Goal: Navigation & Orientation: Find specific page/section

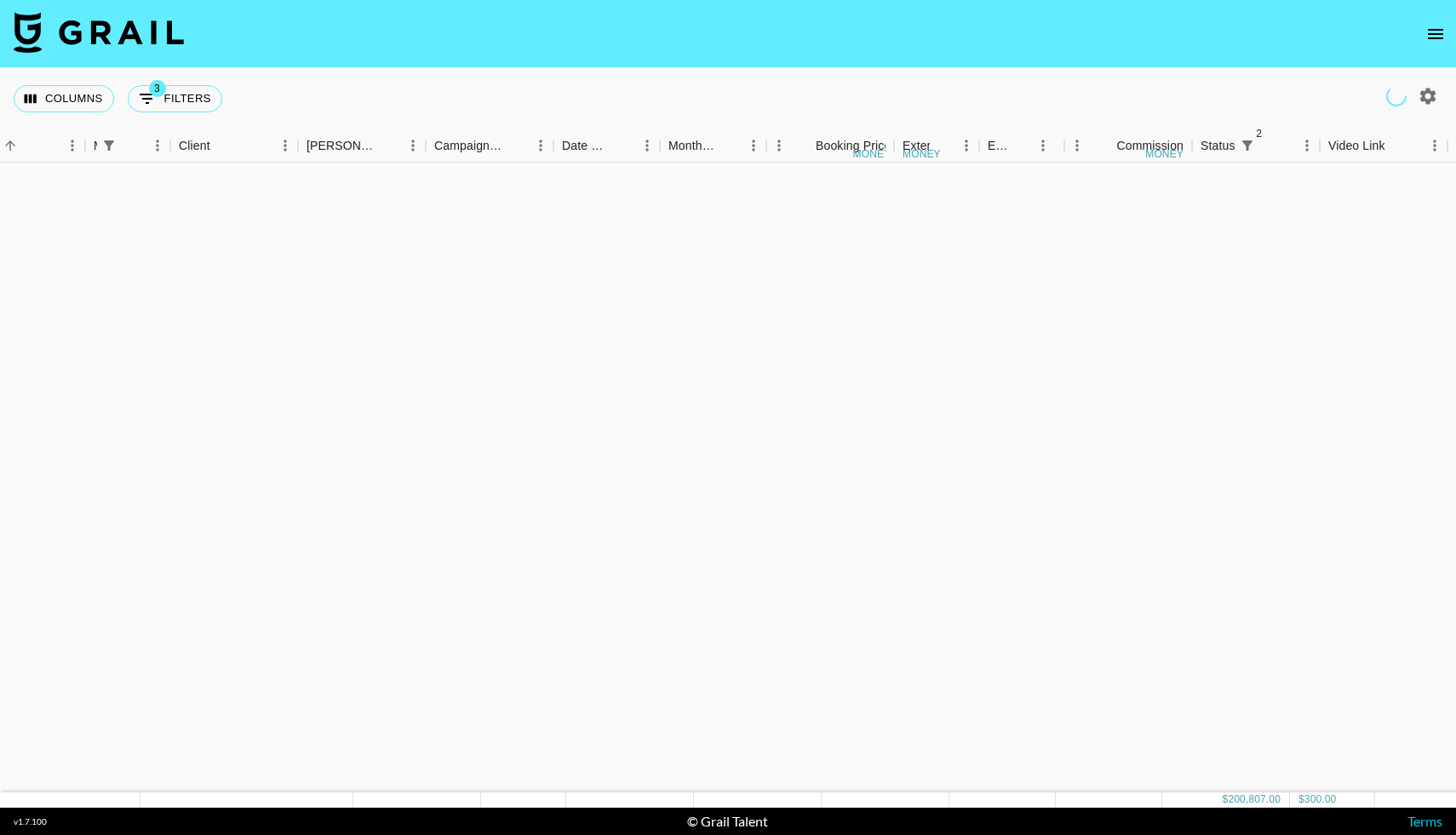
scroll to position [2374, 396]
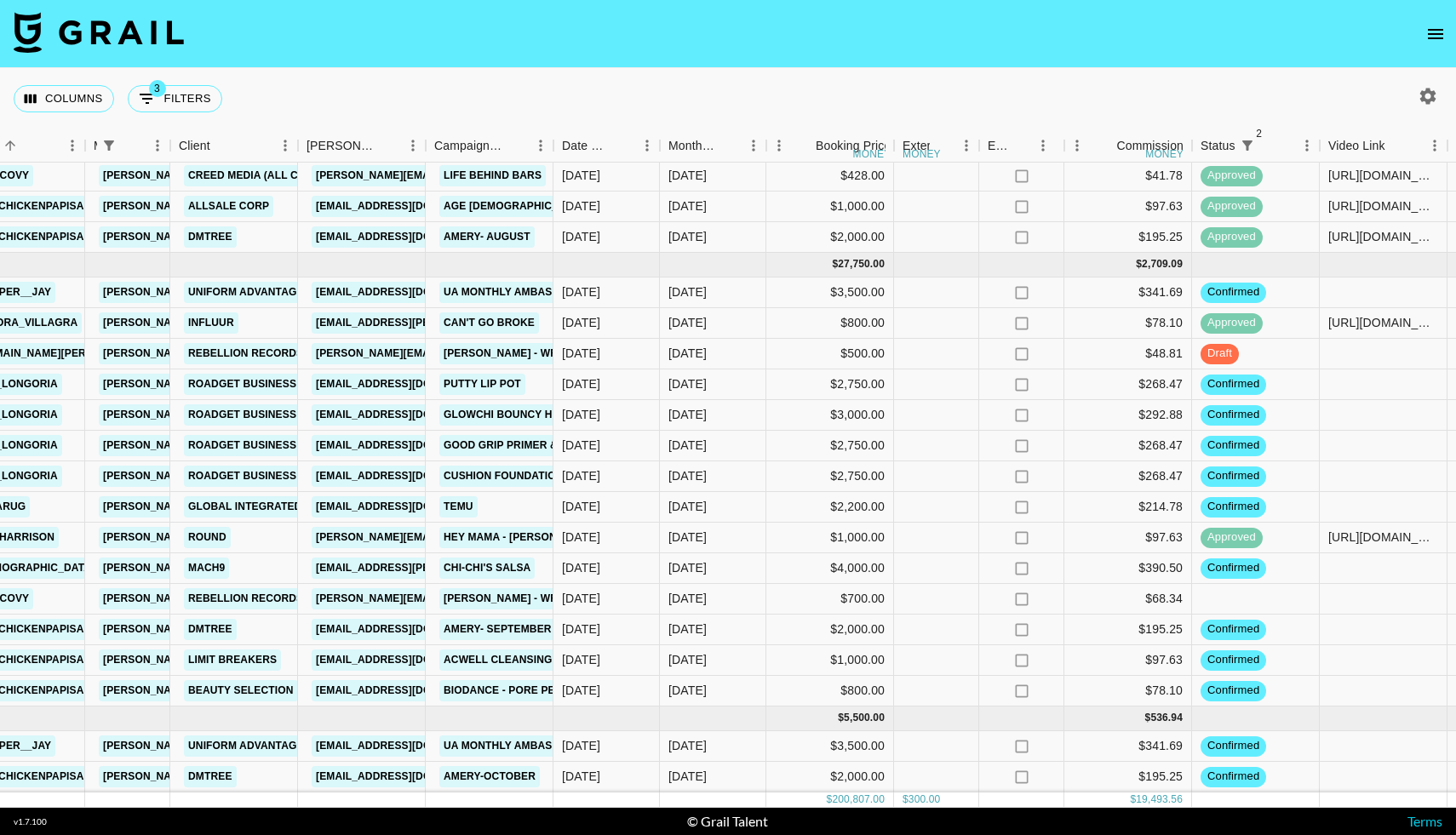
click at [1436, 32] on icon "open drawer" at bounding box center [1435, 34] width 20 height 20
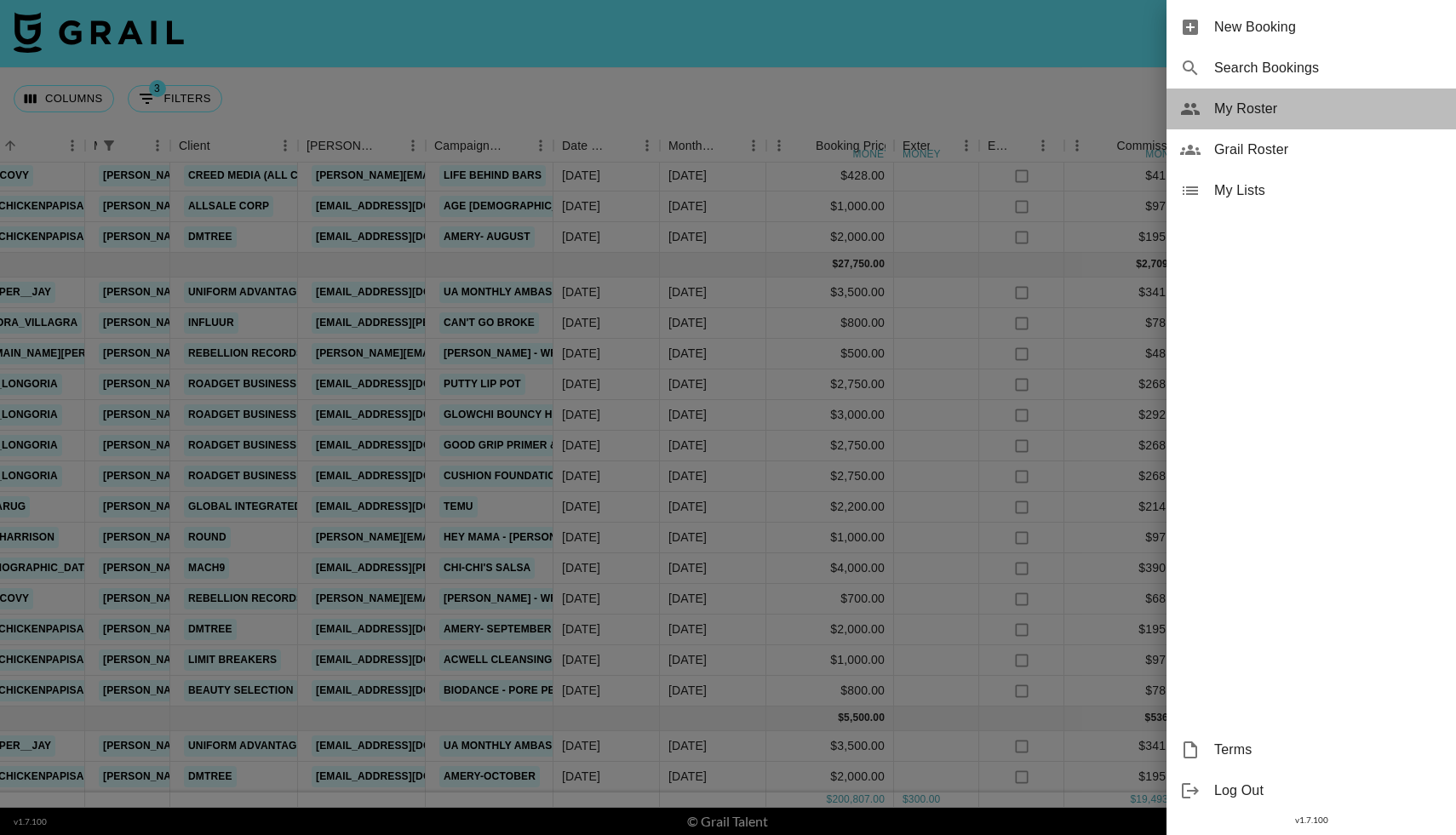
click at [1258, 106] on span "My Roster" at bounding box center [1328, 109] width 228 height 20
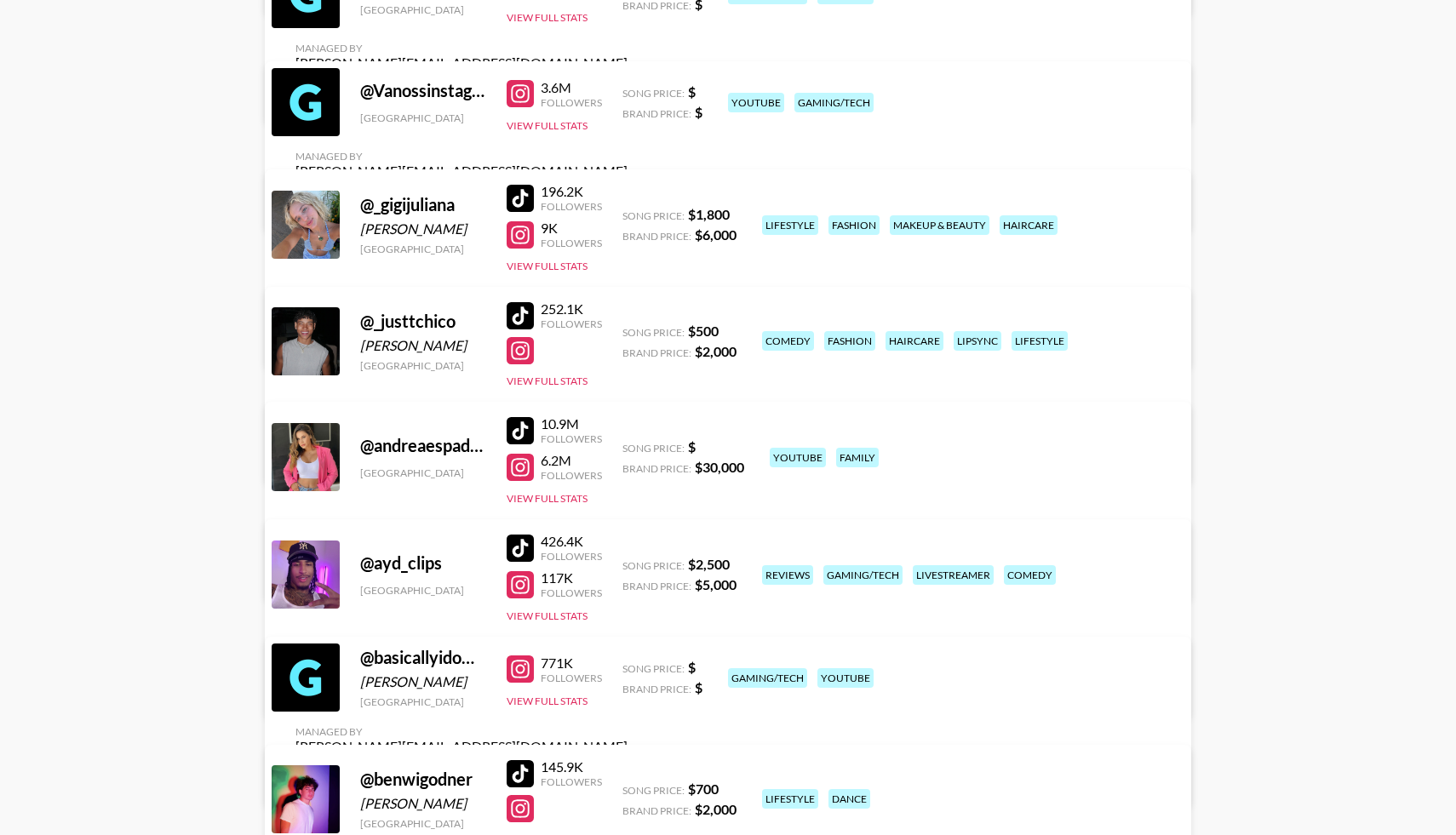
scroll to position [2146, 0]
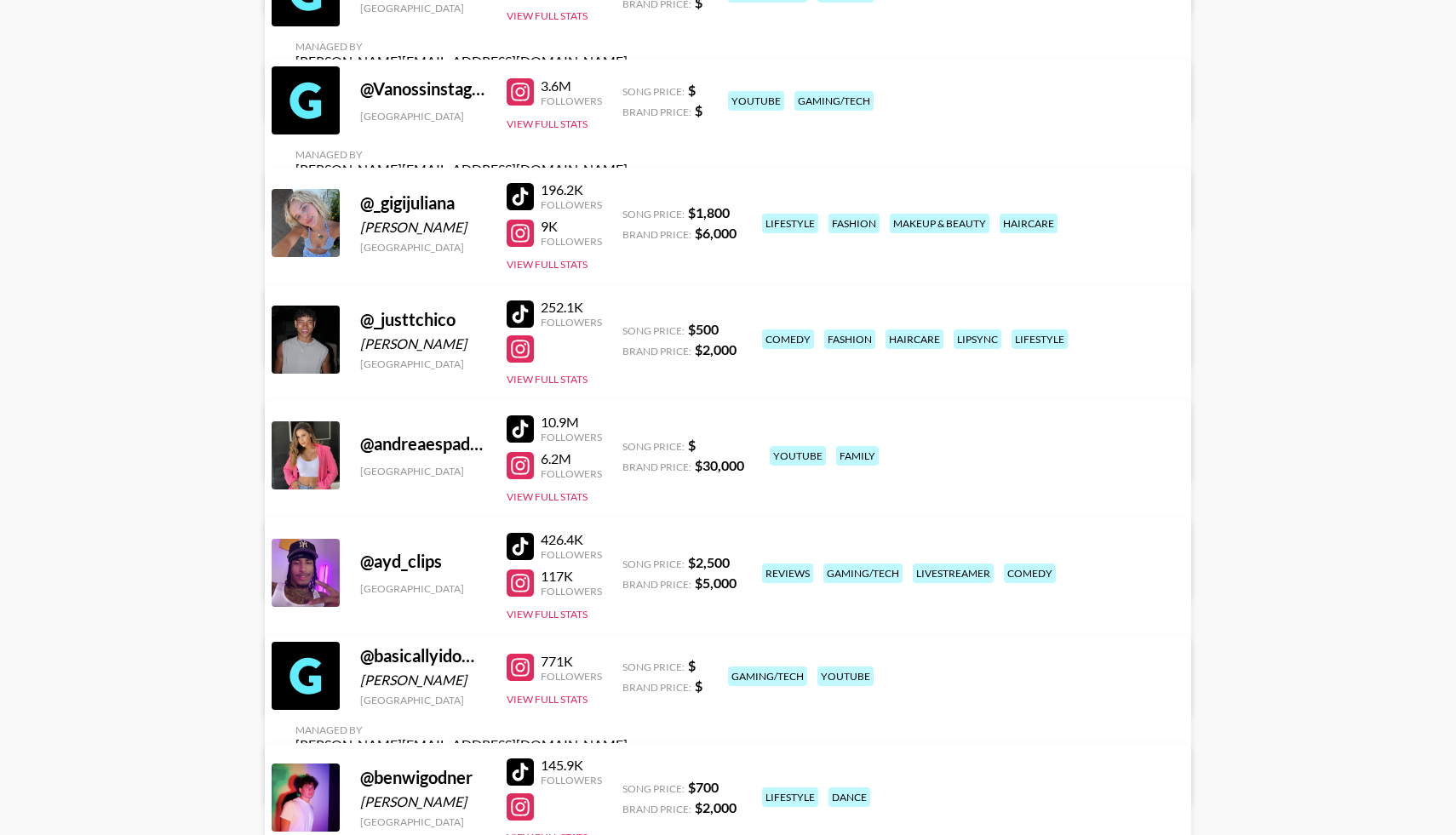
click at [526, 191] on div at bounding box center [520, 197] width 27 height 27
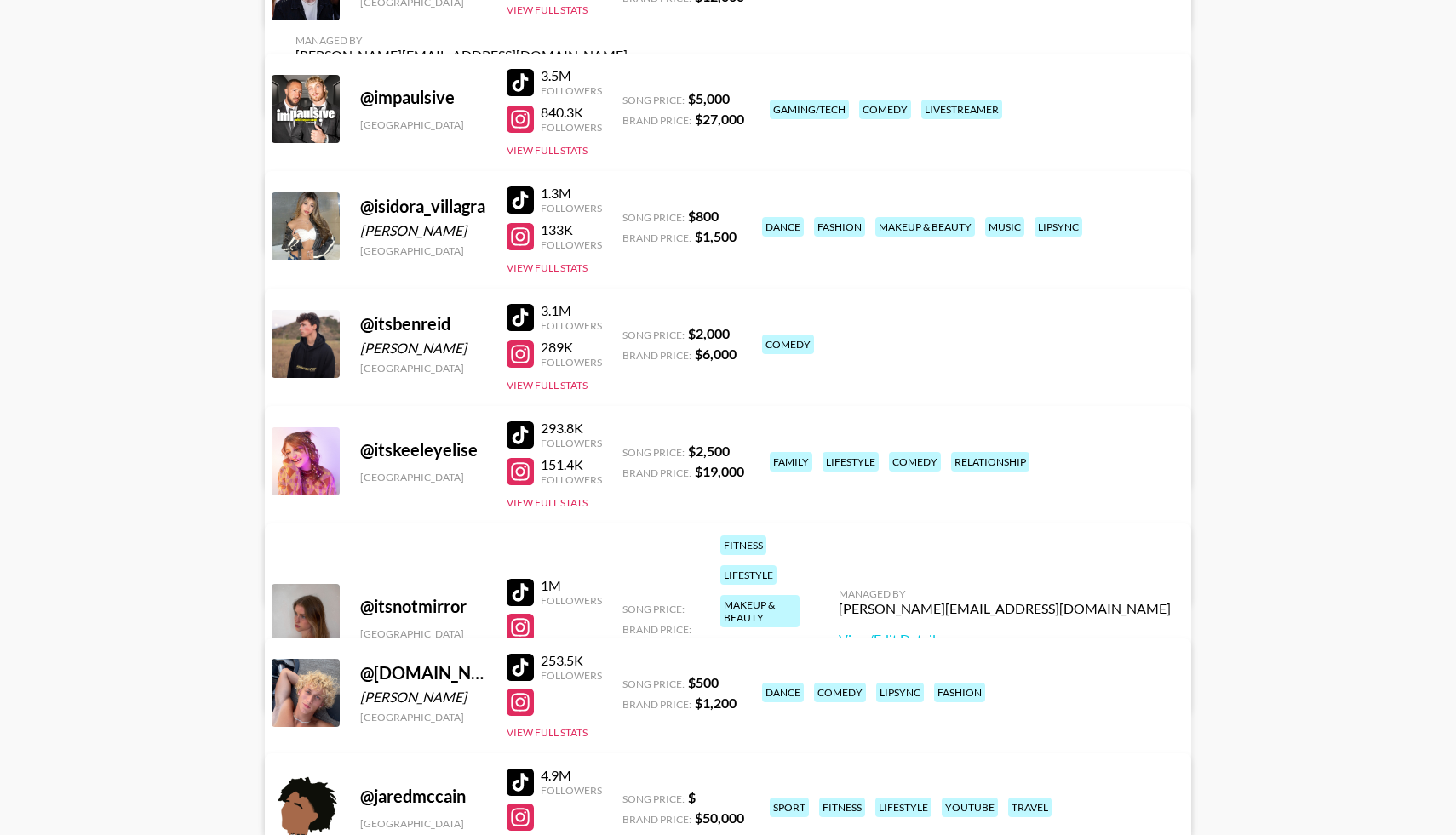
scroll to position [5274, 0]
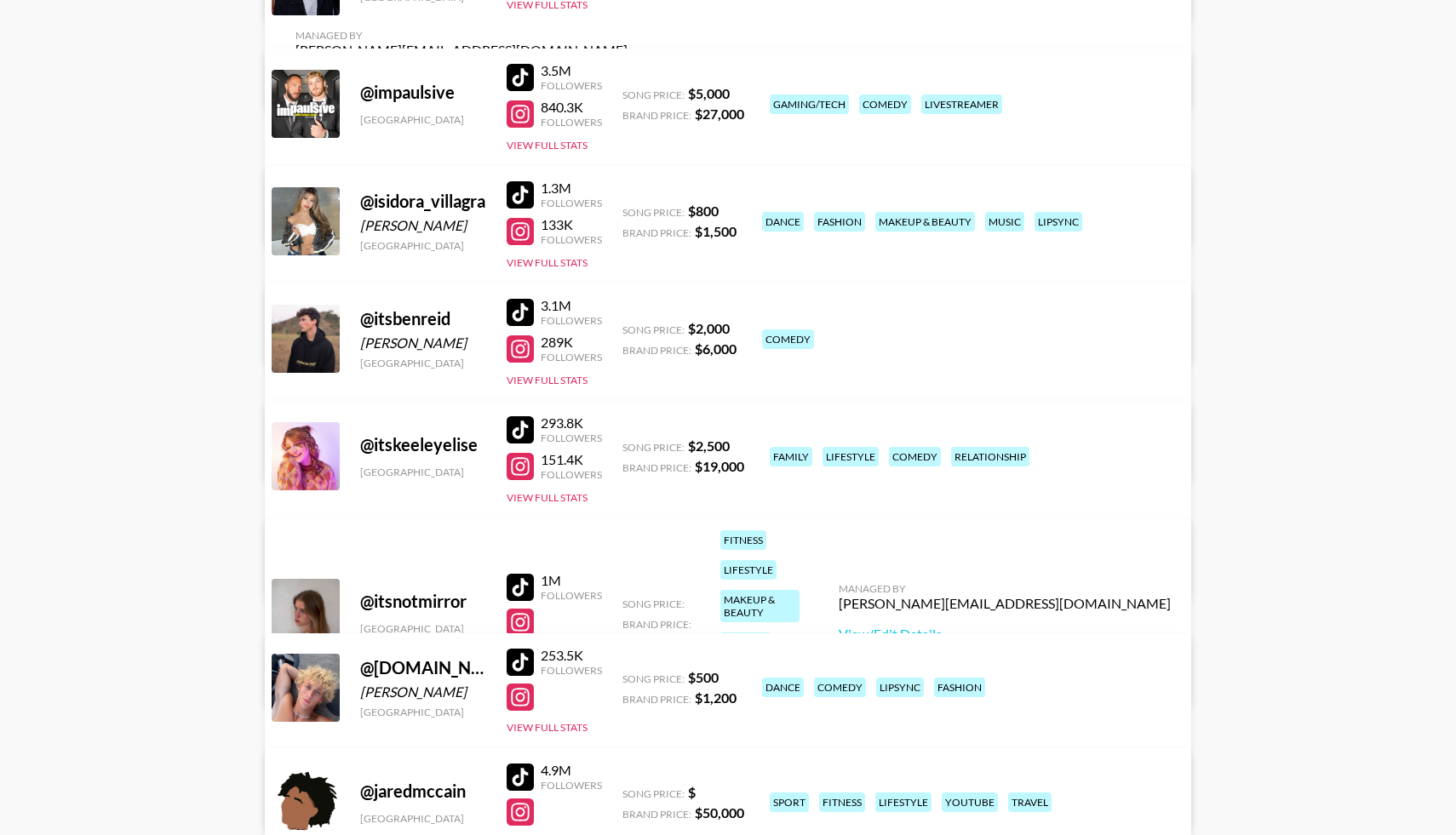
click at [530, 573] on div at bounding box center [520, 587] width 27 height 27
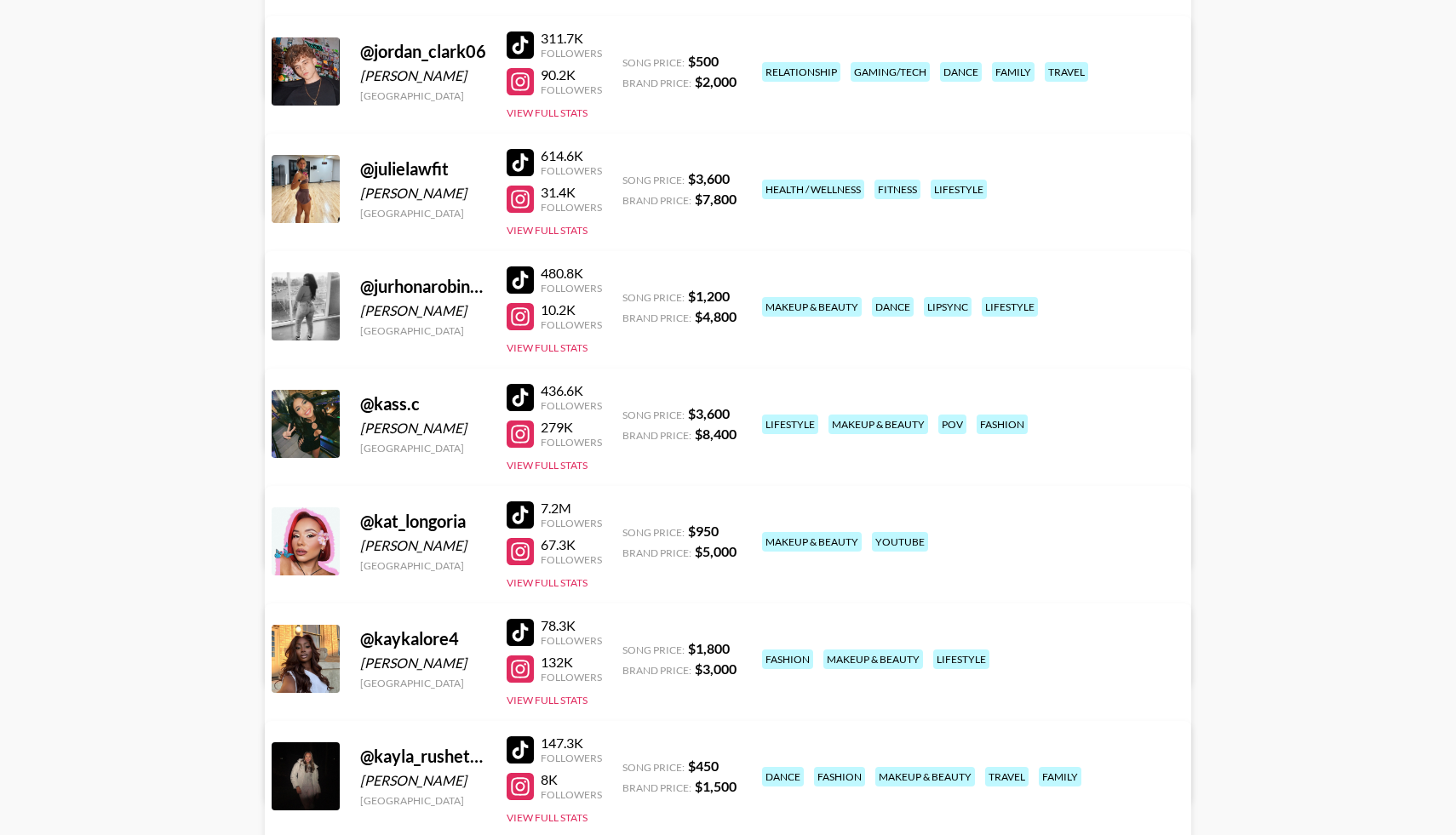
scroll to position [6596, 0]
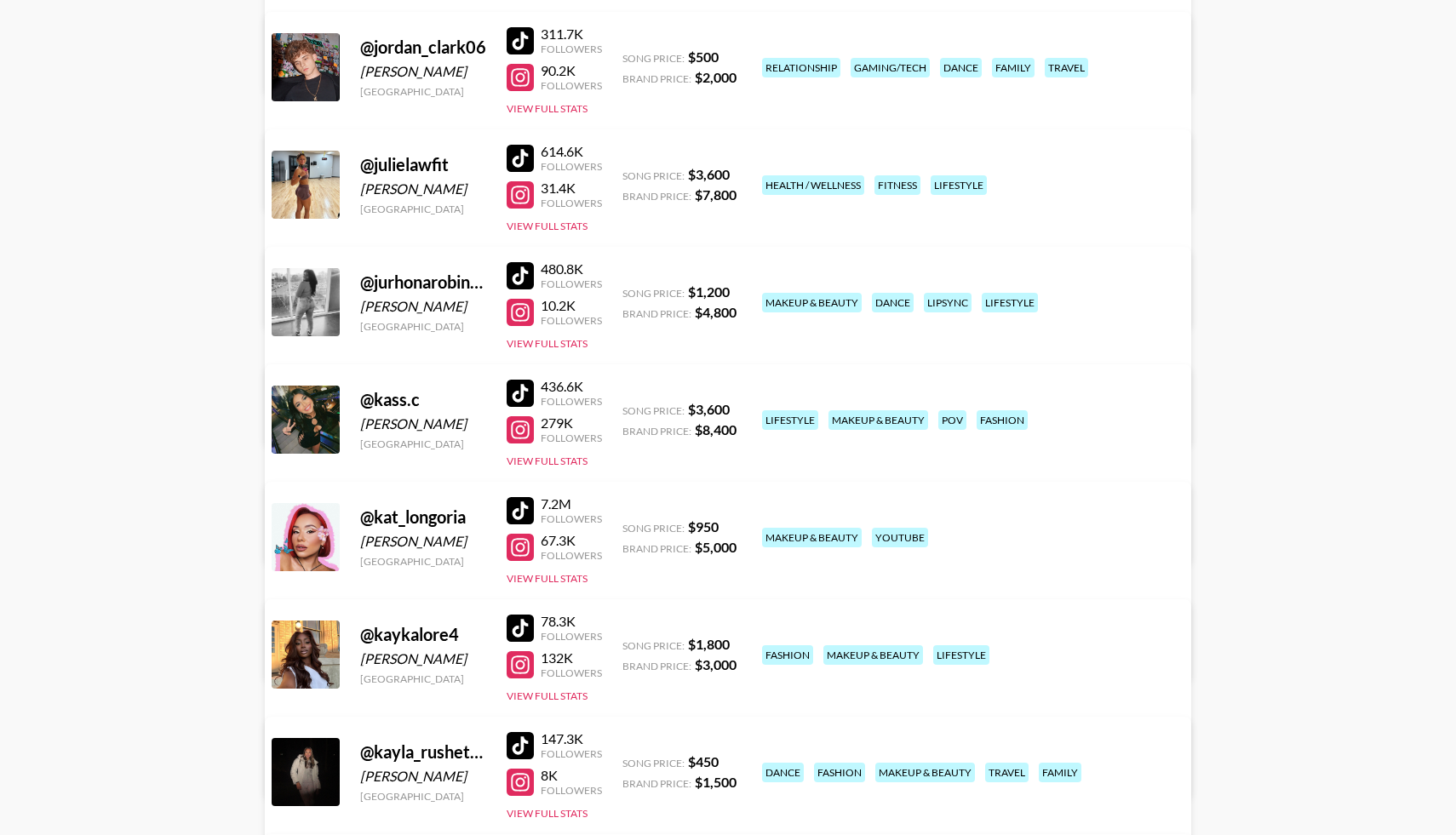
click at [522, 388] on div at bounding box center [520, 393] width 27 height 27
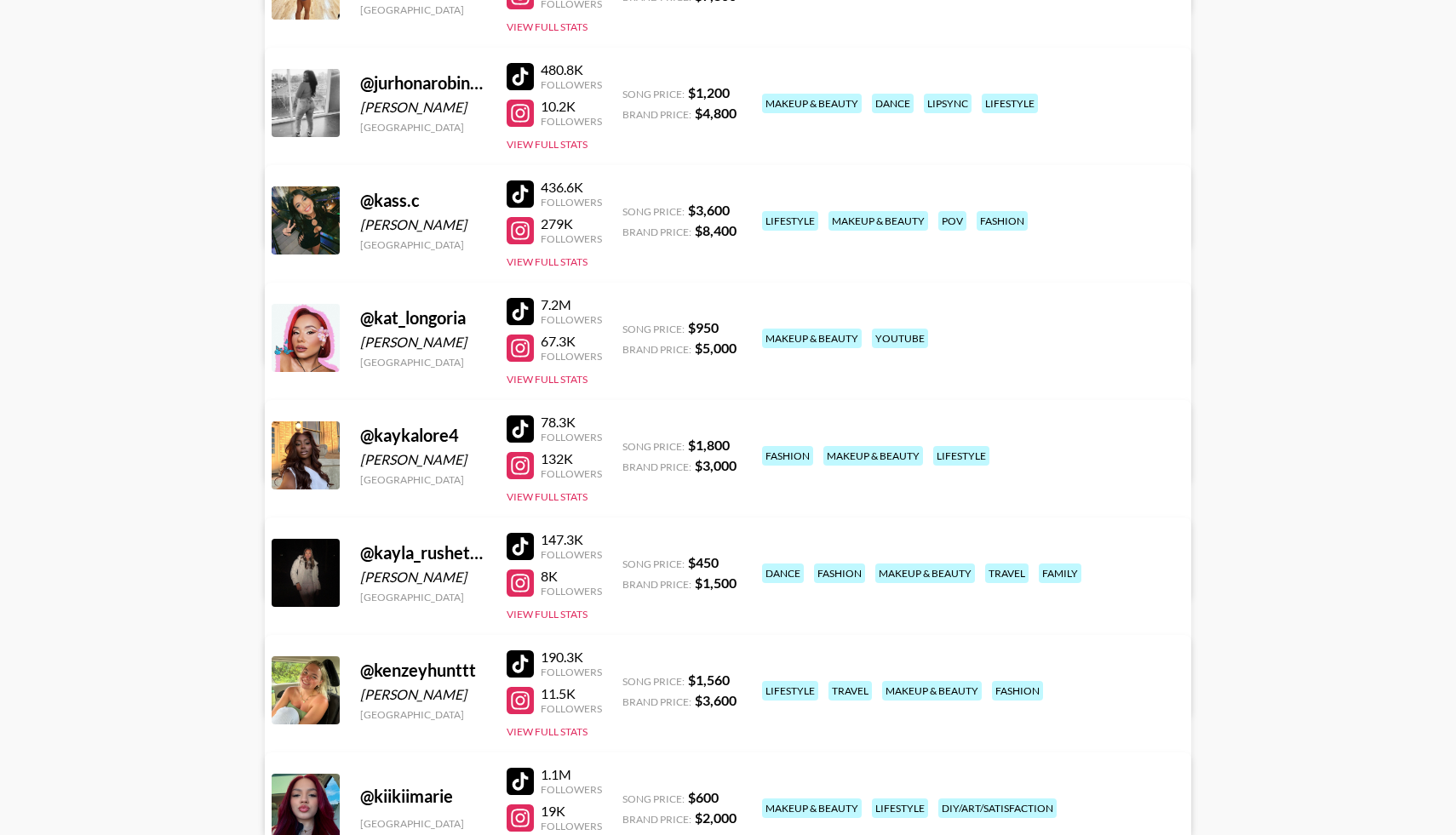
scroll to position [6796, 0]
click at [520, 426] on div at bounding box center [520, 428] width 27 height 27
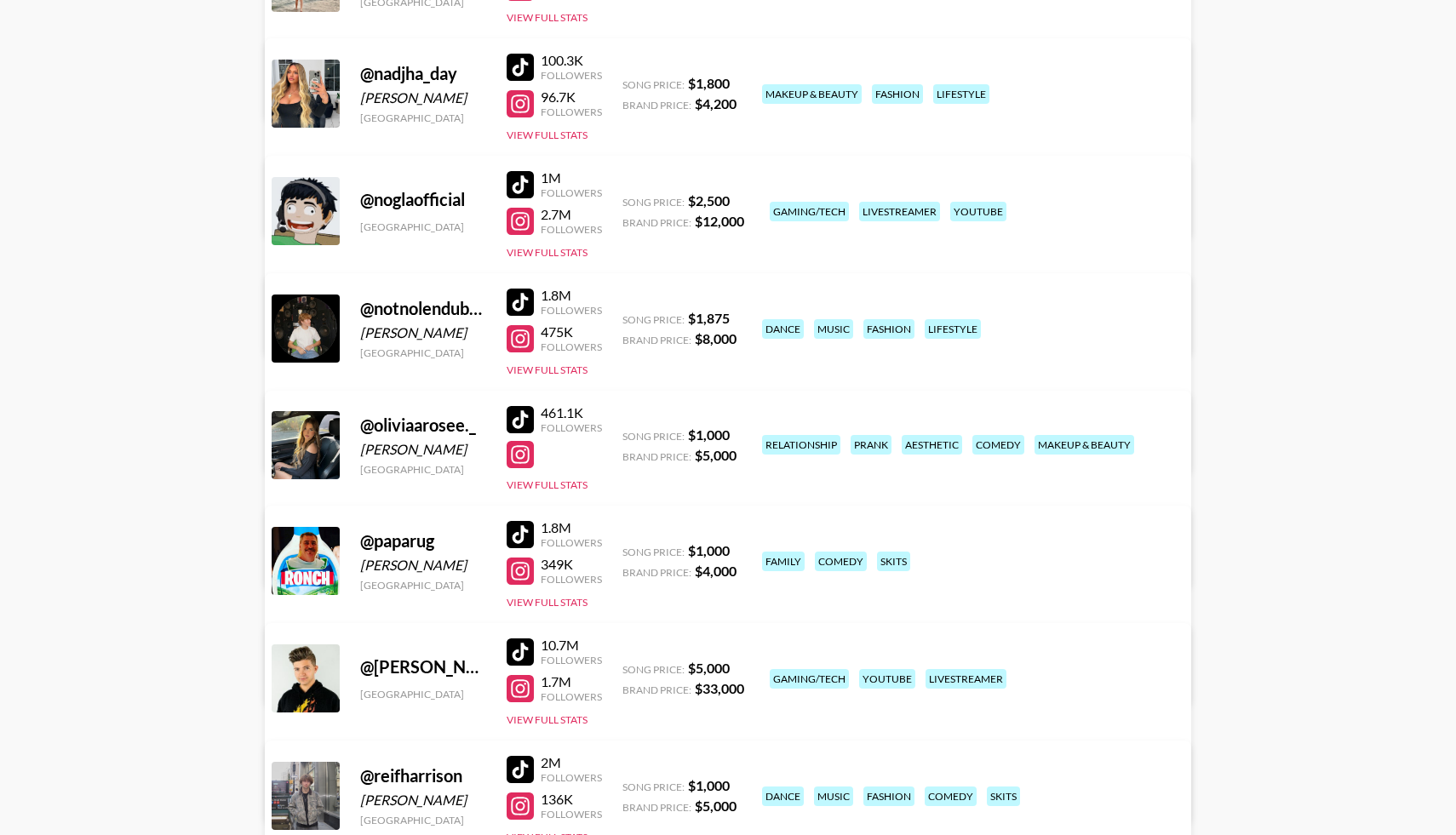
scroll to position [8677, 0]
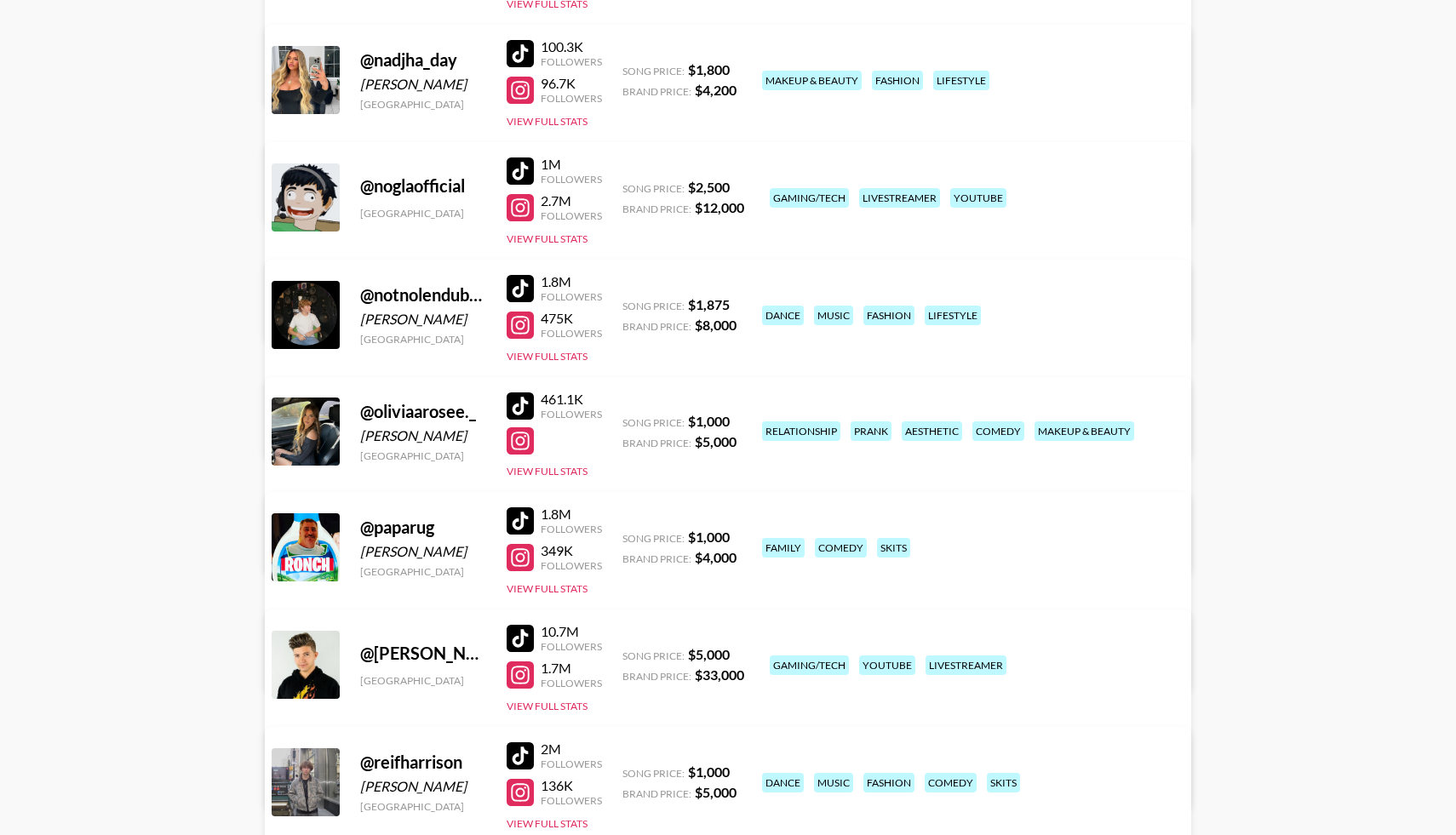
click at [519, 402] on div at bounding box center [520, 406] width 27 height 27
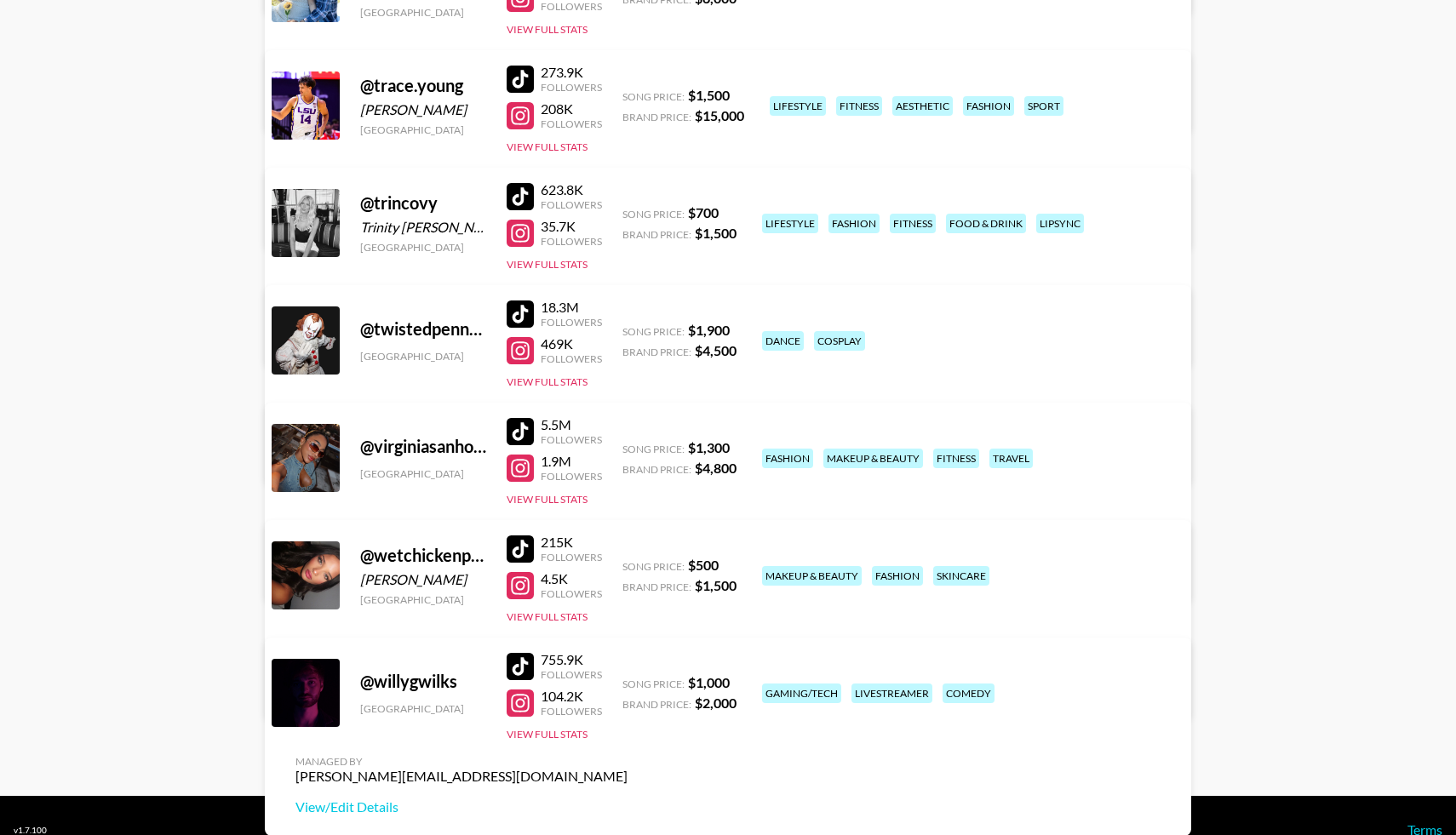
scroll to position [10990, 0]
click at [520, 195] on div at bounding box center [520, 196] width 27 height 27
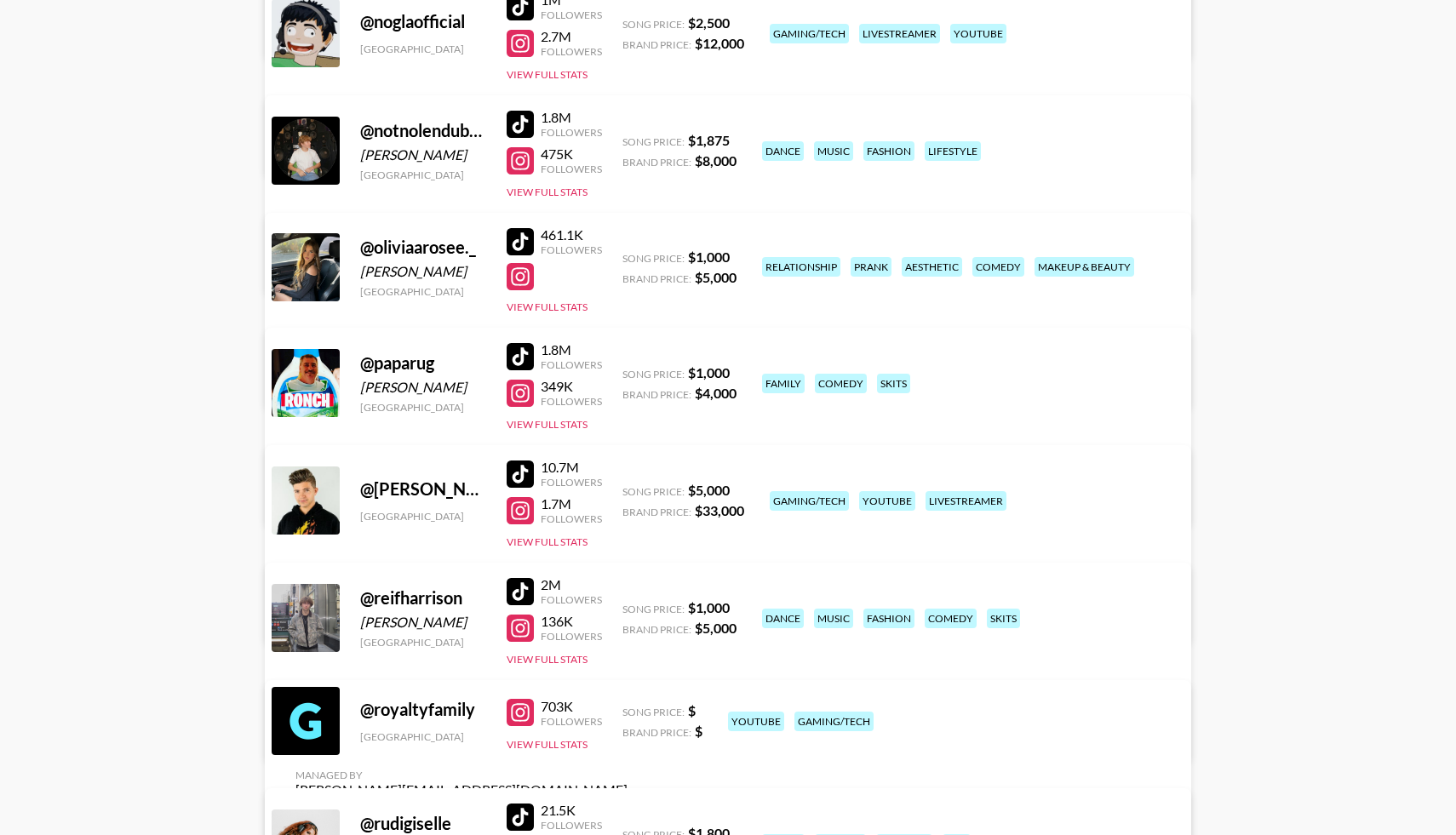
scroll to position [8838, 0]
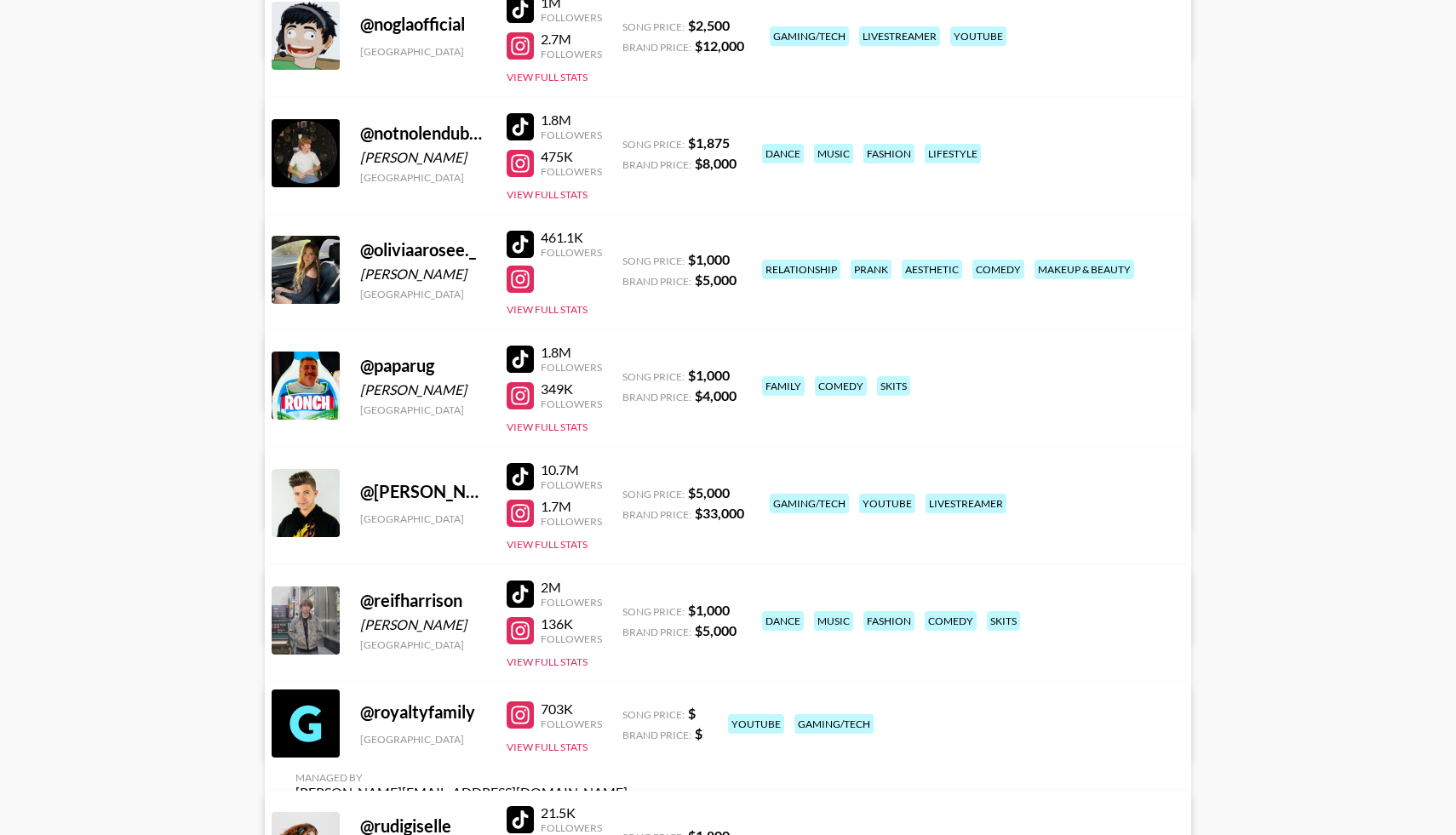
click at [519, 355] on div at bounding box center [520, 359] width 27 height 27
click at [522, 233] on div at bounding box center [520, 244] width 27 height 27
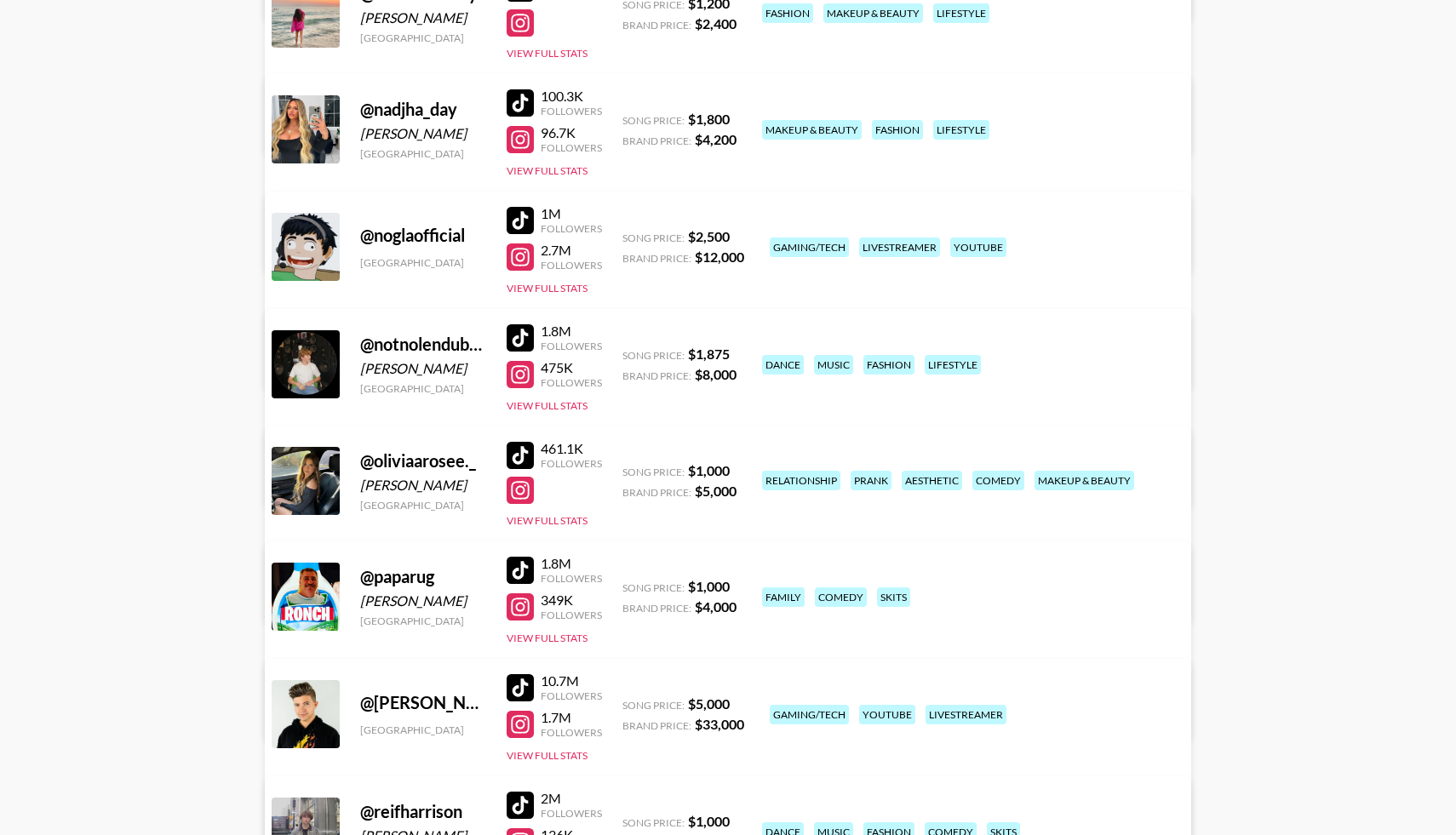
scroll to position [8626, 0]
click at [525, 337] on div at bounding box center [520, 339] width 27 height 27
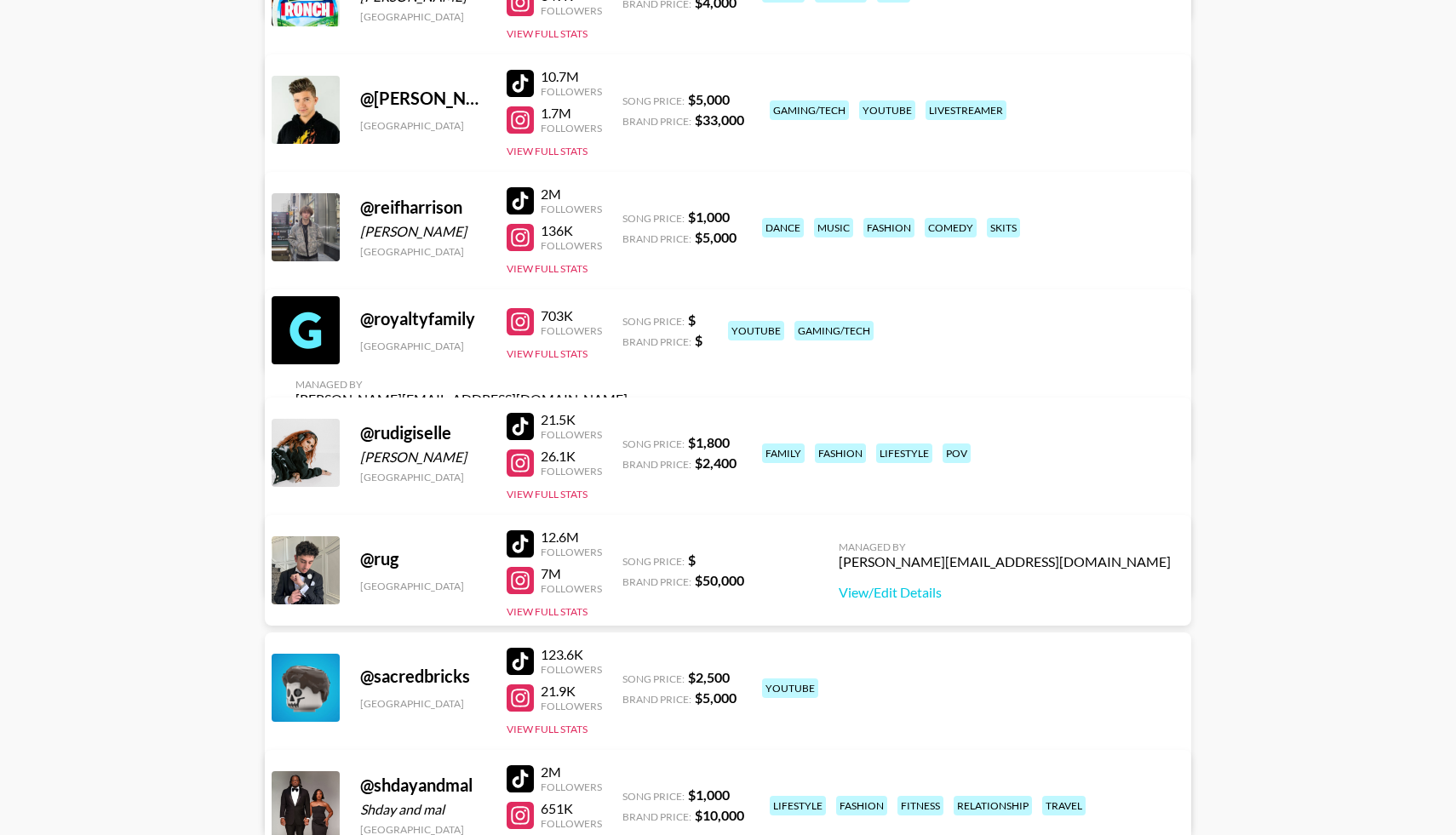
scroll to position [9223, 0]
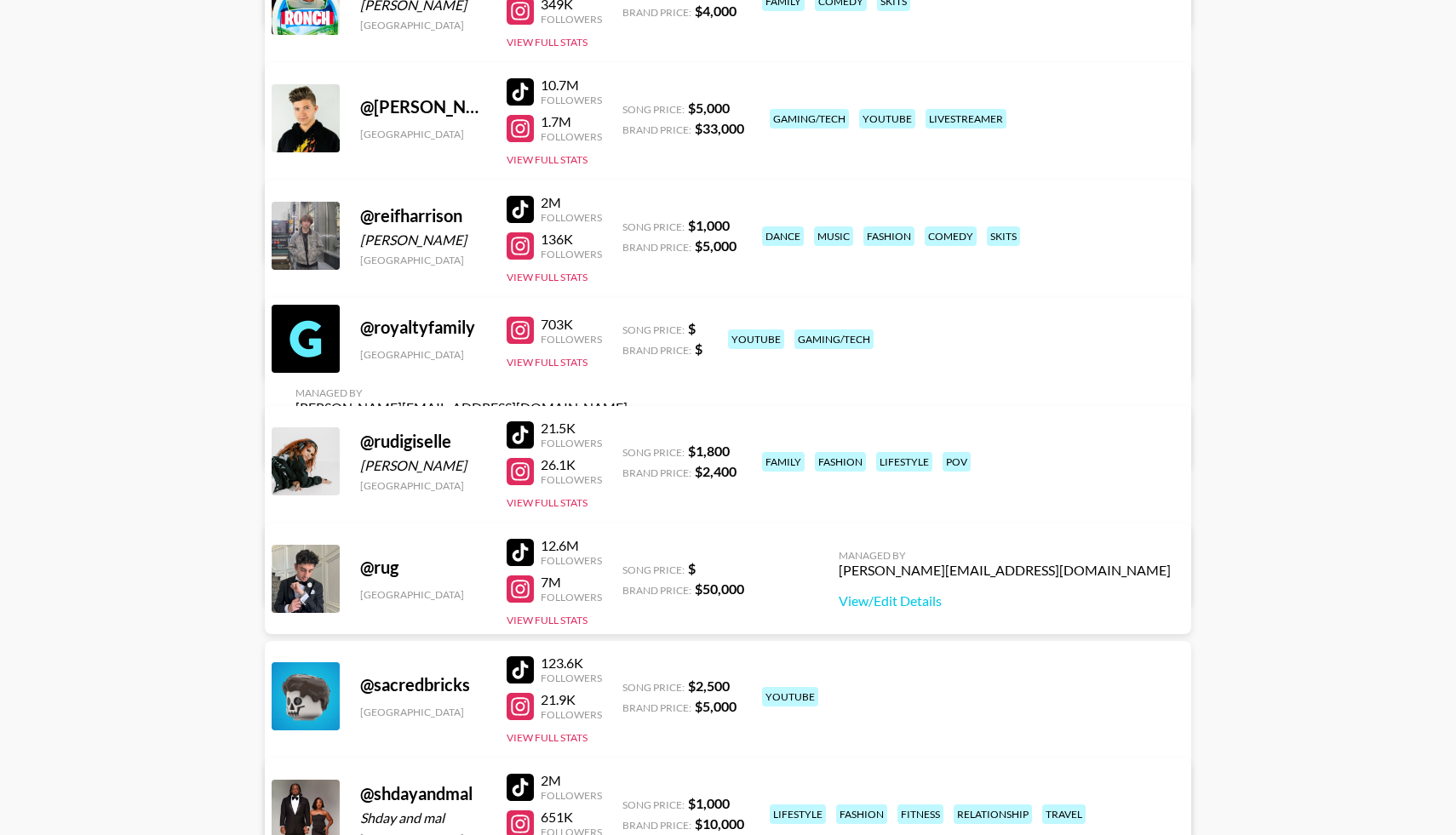
click at [528, 204] on div at bounding box center [520, 209] width 27 height 27
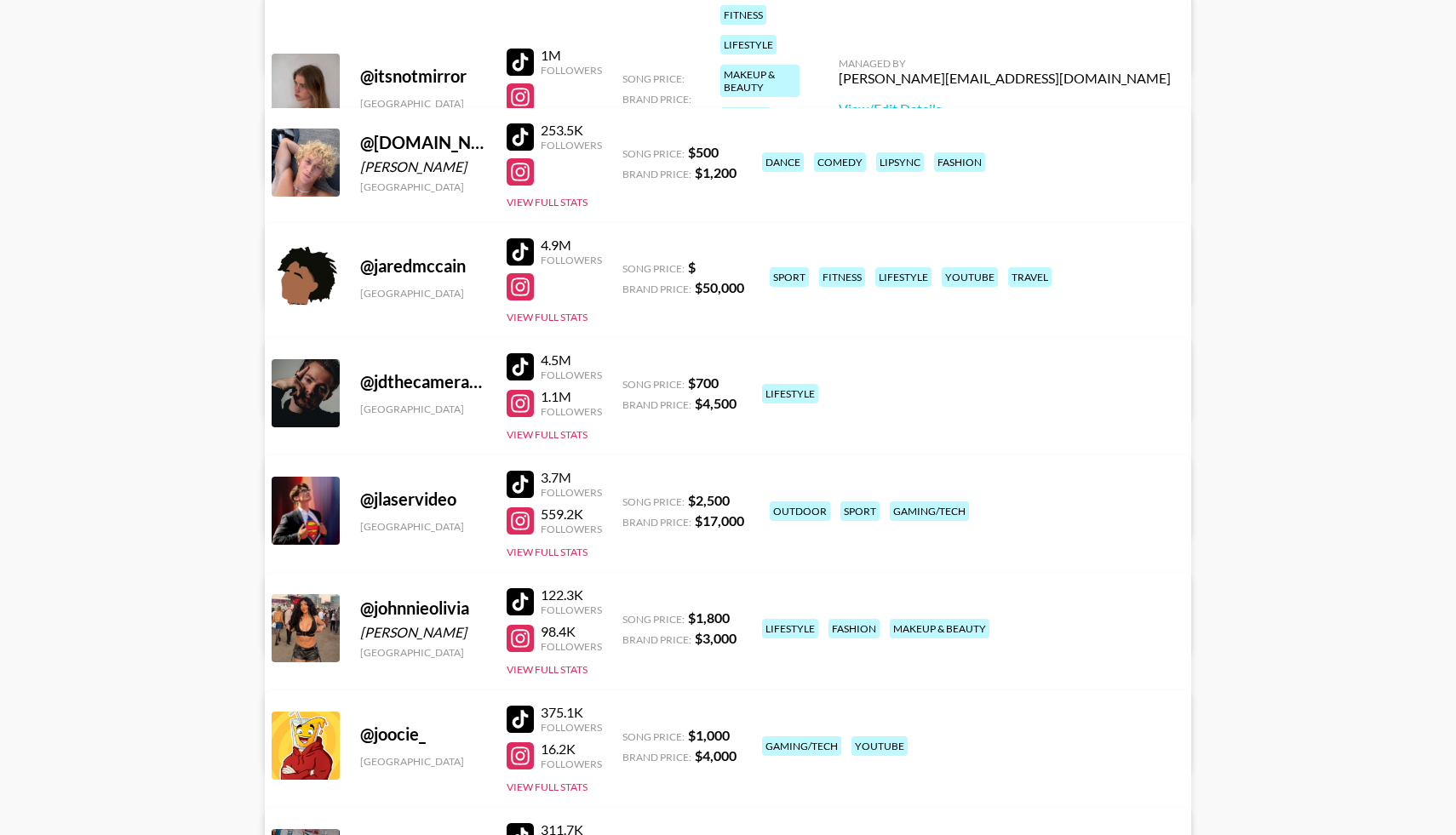
scroll to position [5797, 0]
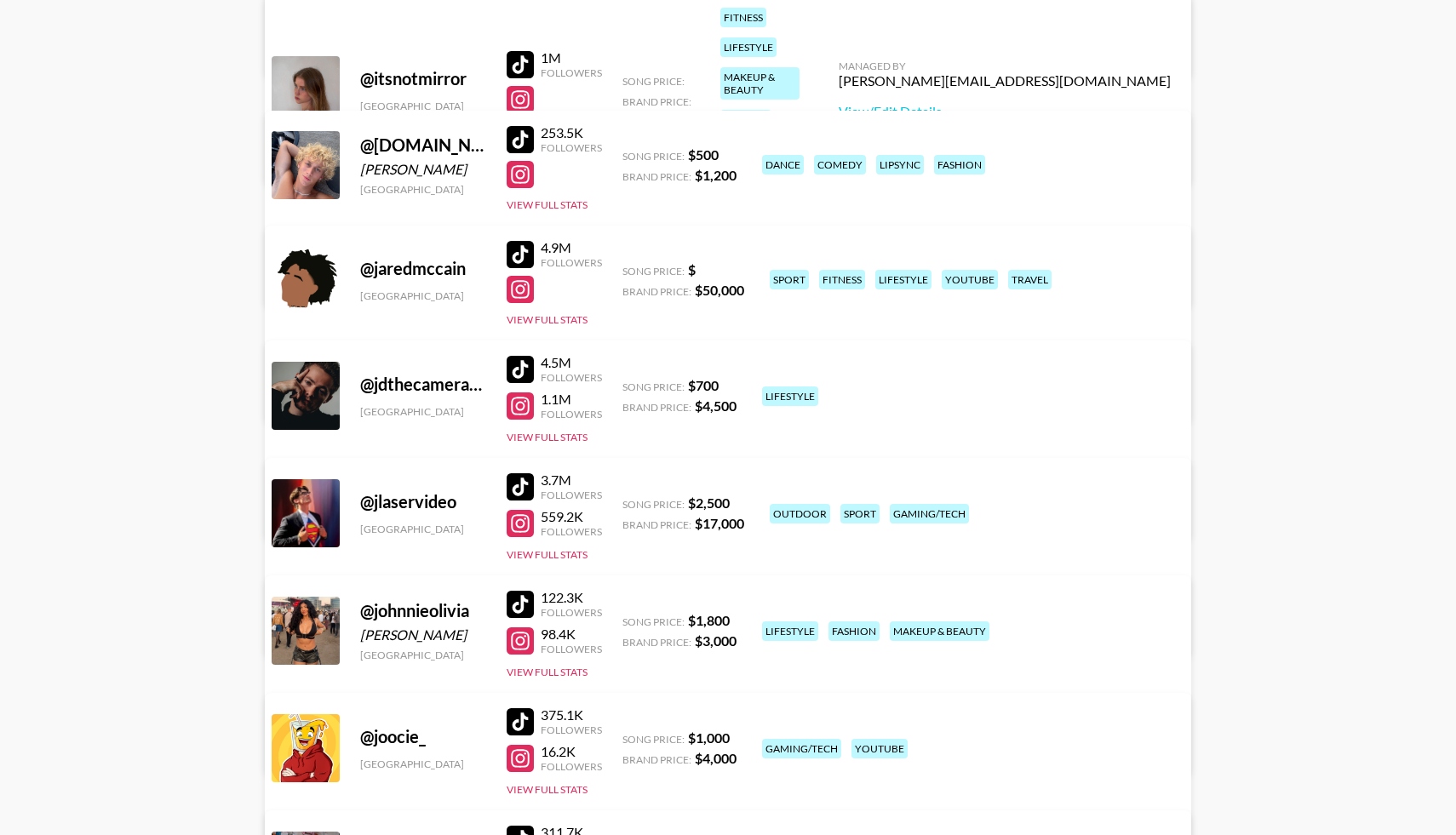
click at [522, 250] on div at bounding box center [520, 254] width 27 height 27
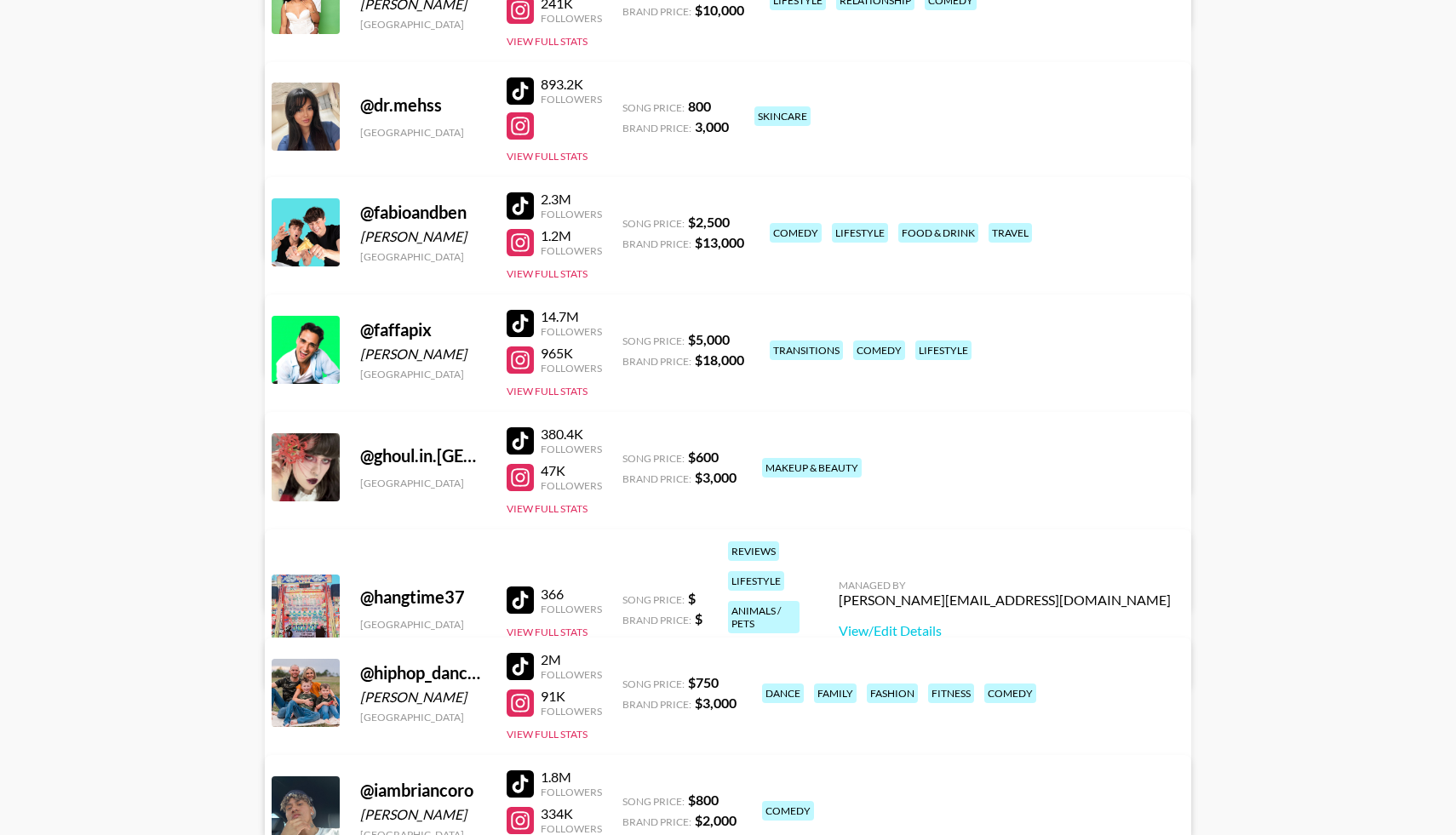
scroll to position [4343, 0]
click at [519, 315] on div at bounding box center [520, 323] width 27 height 27
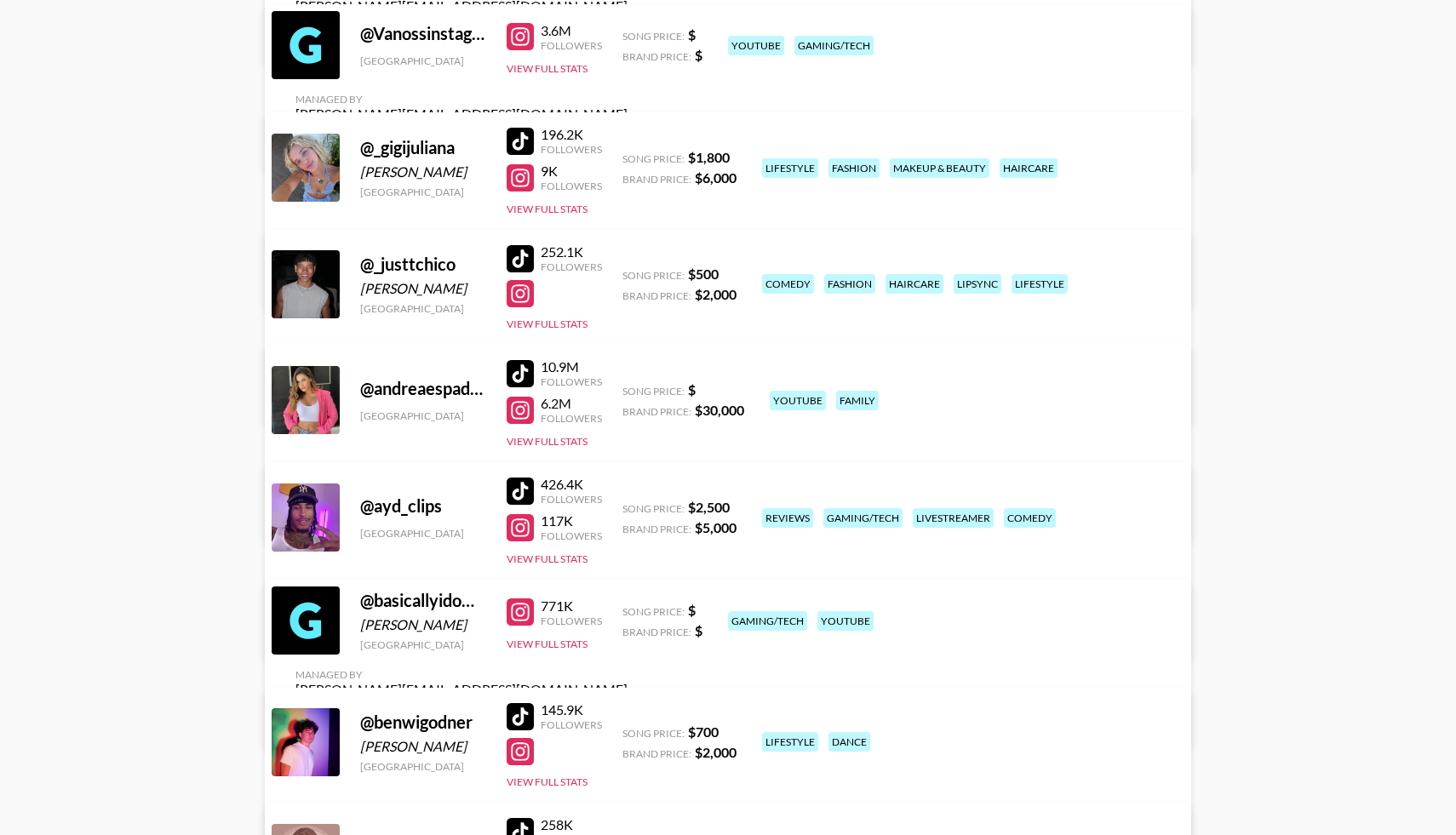
scroll to position [2195, 0]
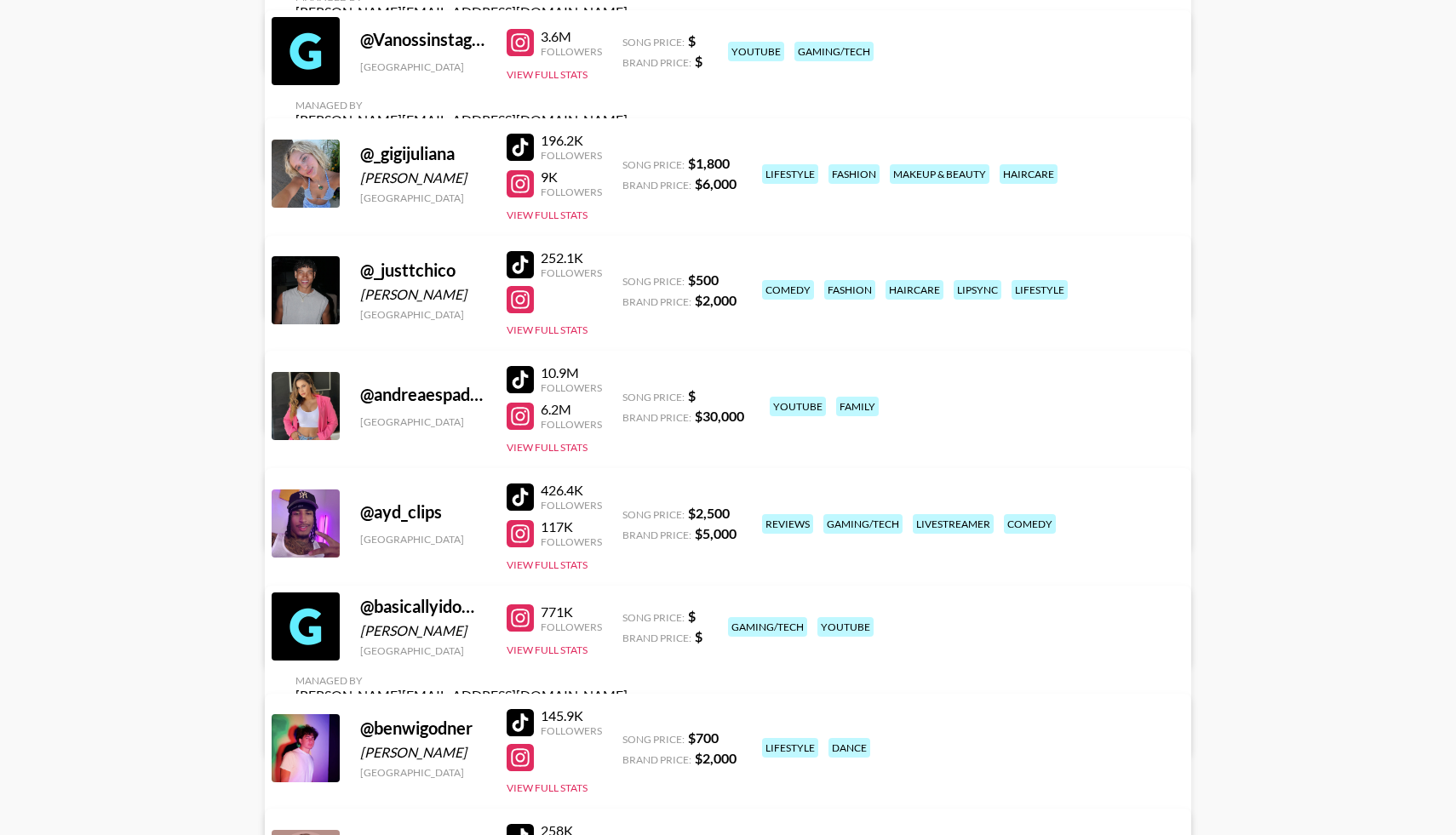
click at [524, 262] on div at bounding box center [520, 265] width 27 height 27
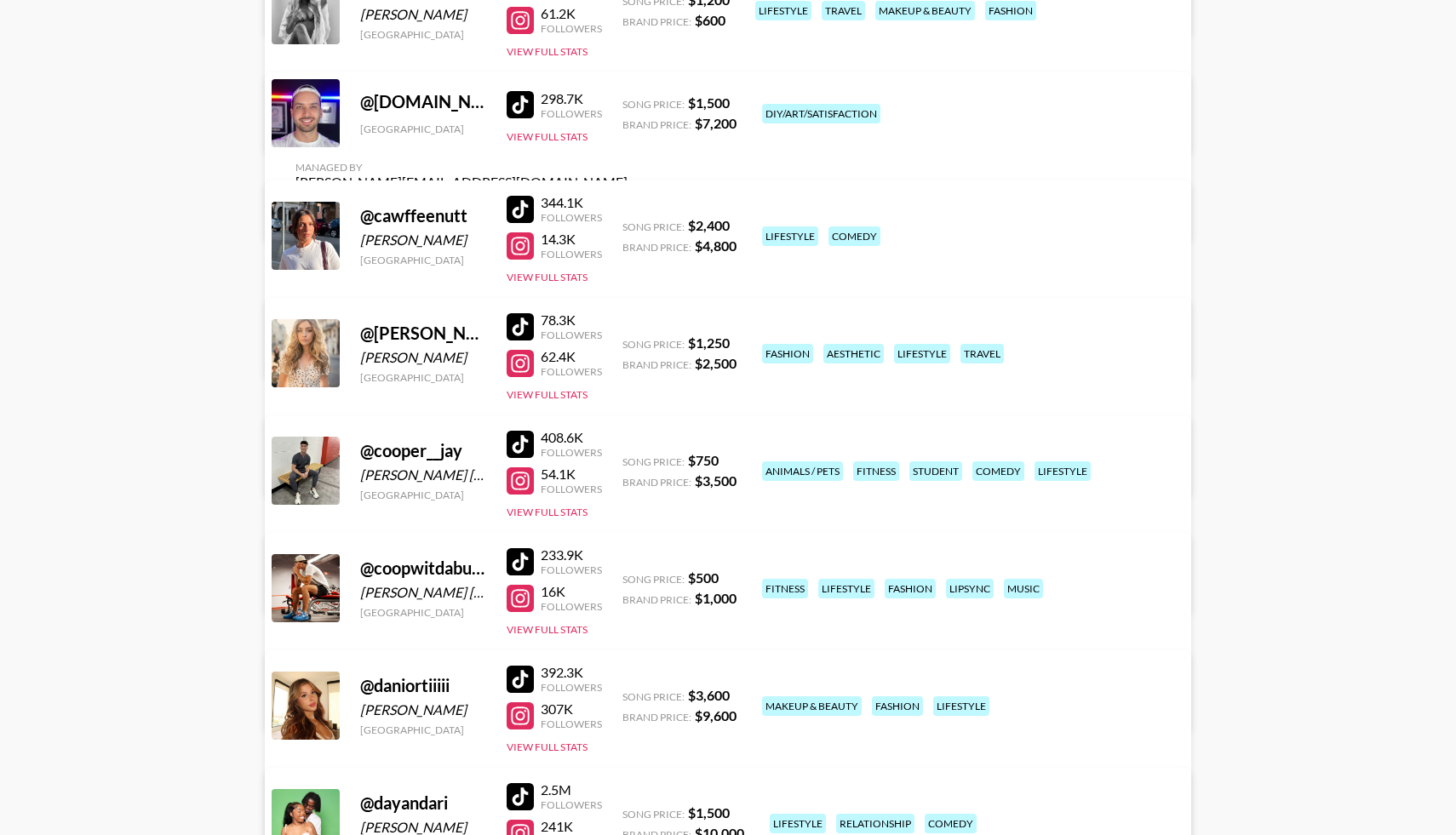
scroll to position [3530, 0]
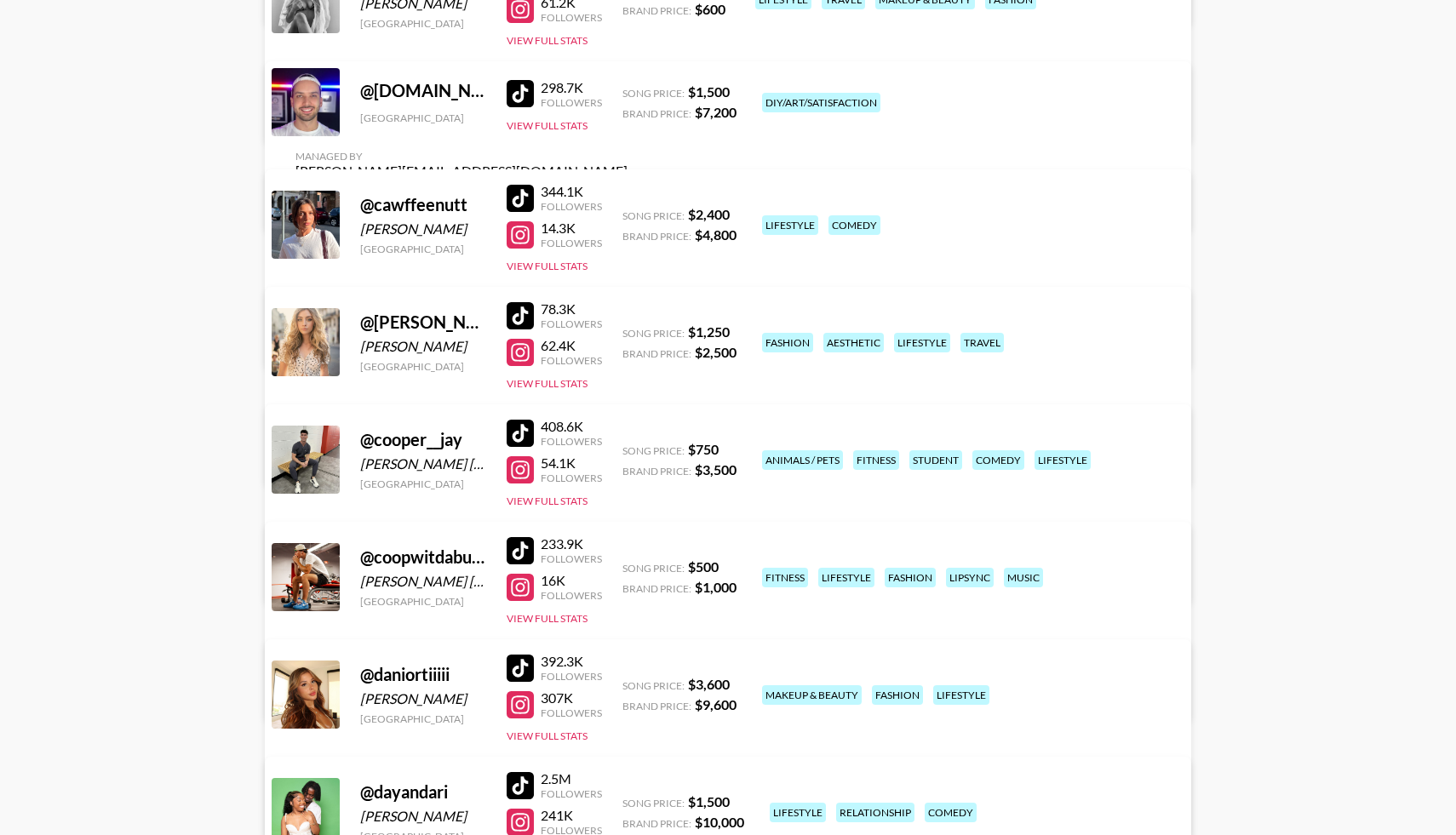
click at [519, 469] on div at bounding box center [520, 470] width 27 height 27
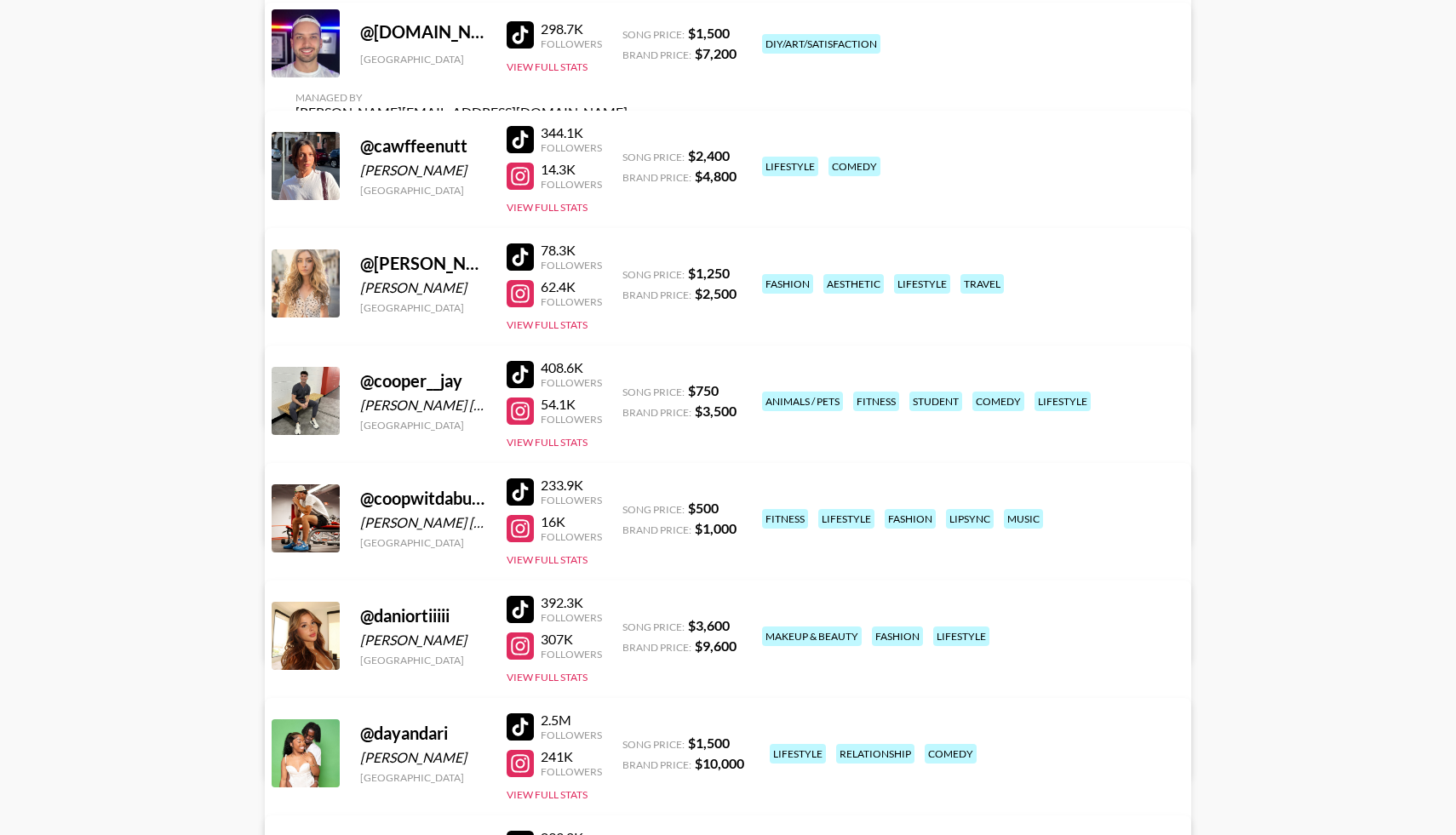
scroll to position [3608, 0]
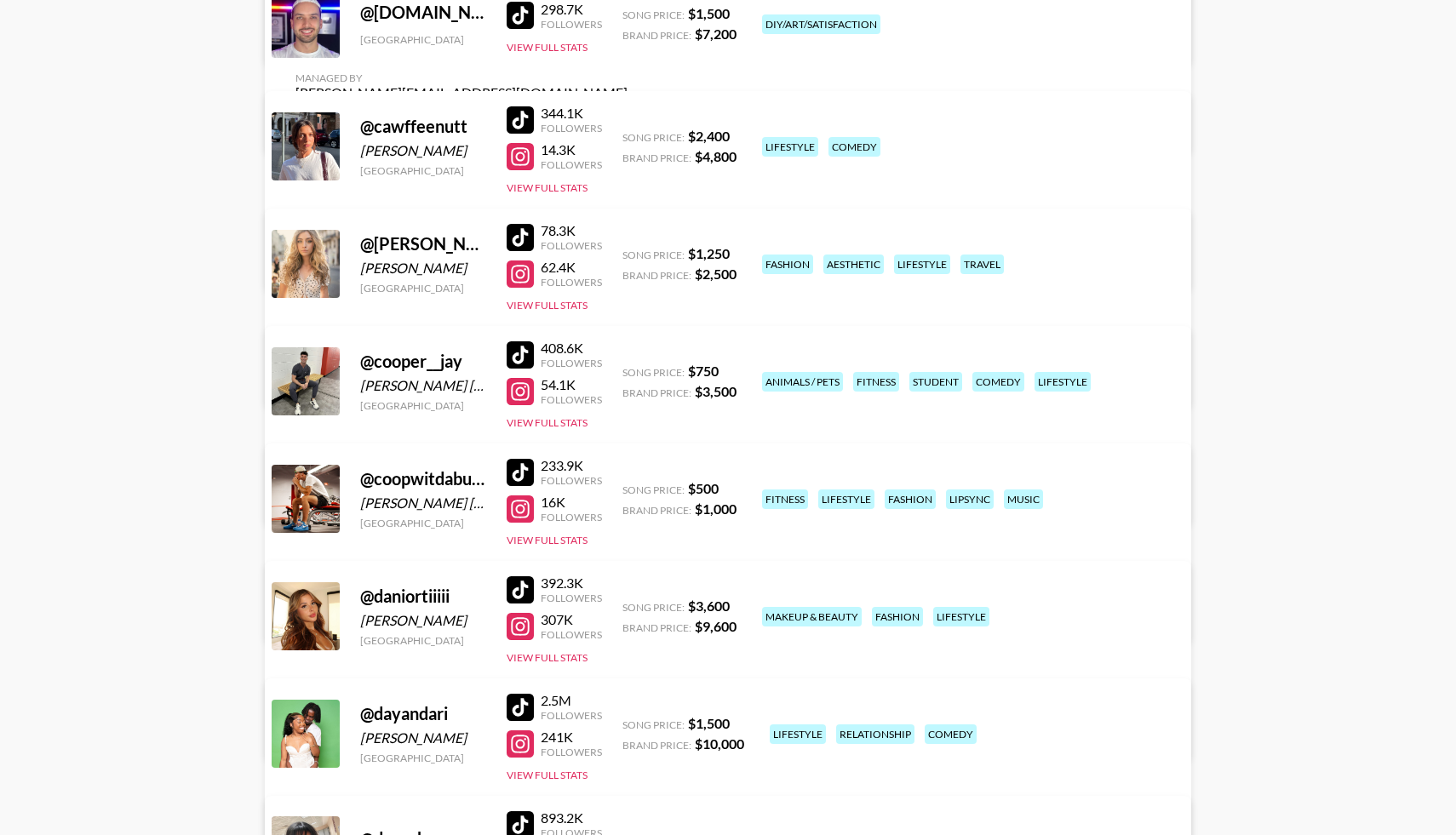
click at [526, 350] on div at bounding box center [520, 355] width 27 height 27
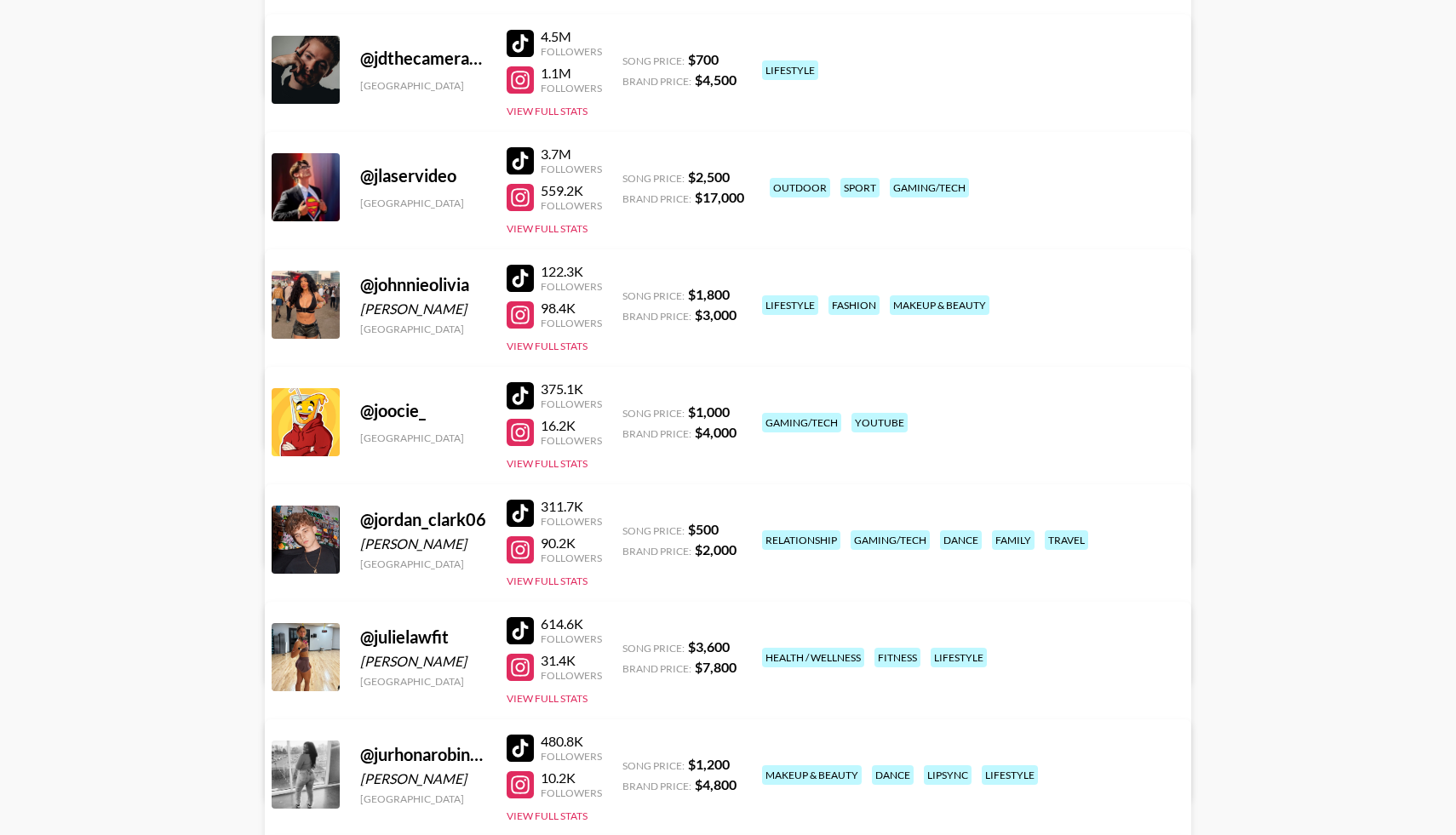
scroll to position [6137, 0]
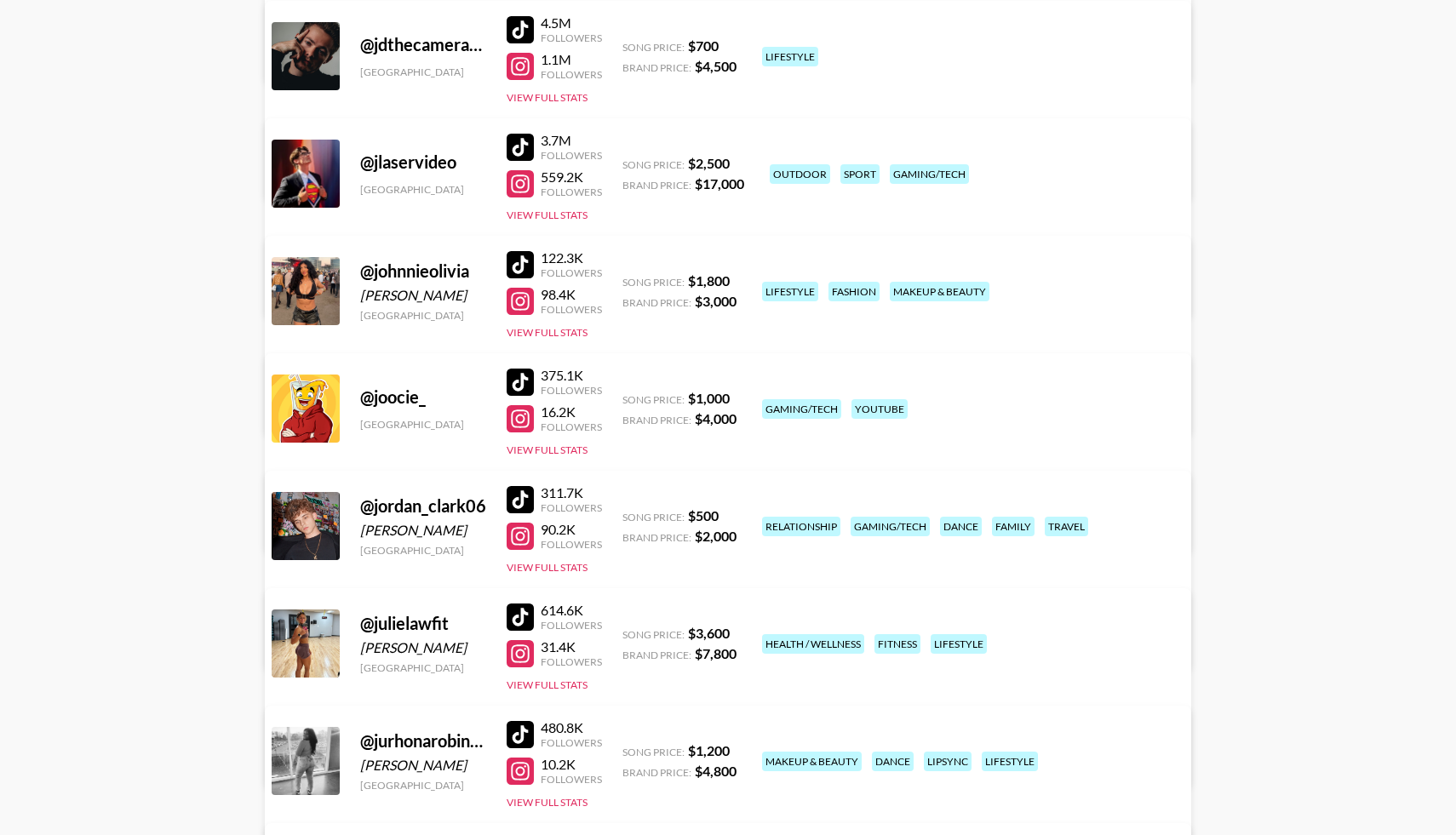
click at [526, 498] on div at bounding box center [520, 500] width 27 height 27
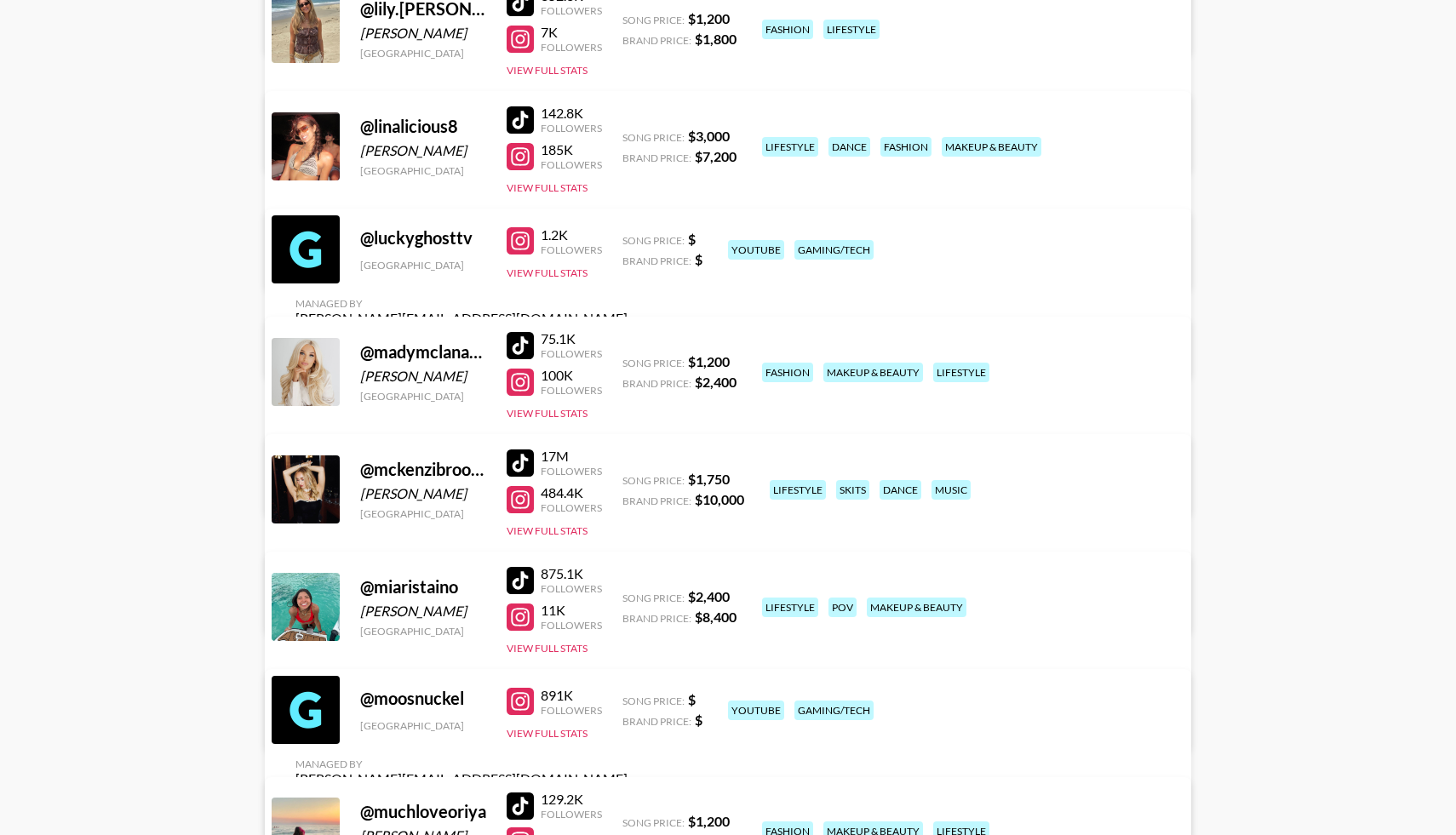
scroll to position [7815, 0]
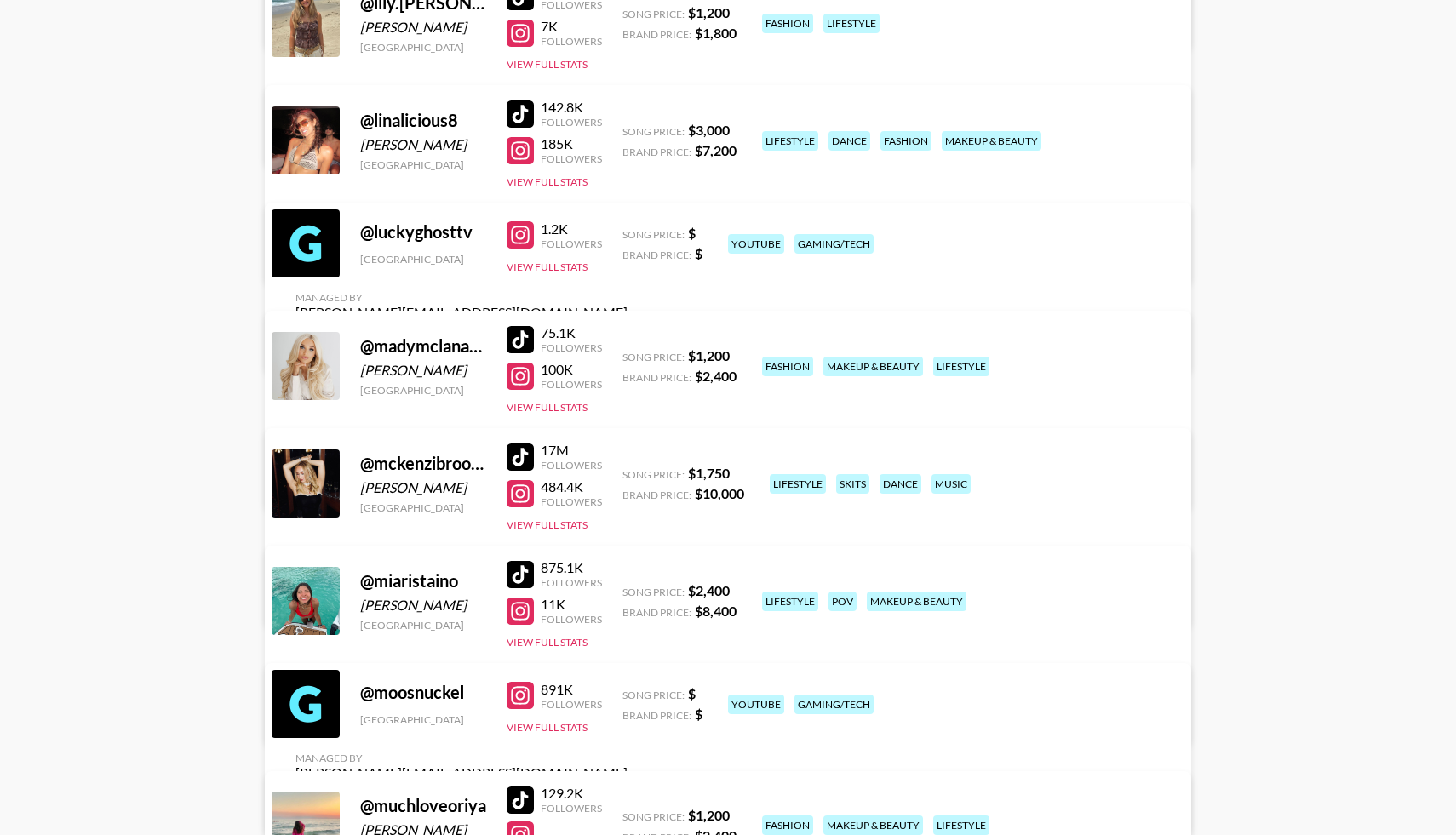
click at [517, 453] on div at bounding box center [520, 457] width 27 height 27
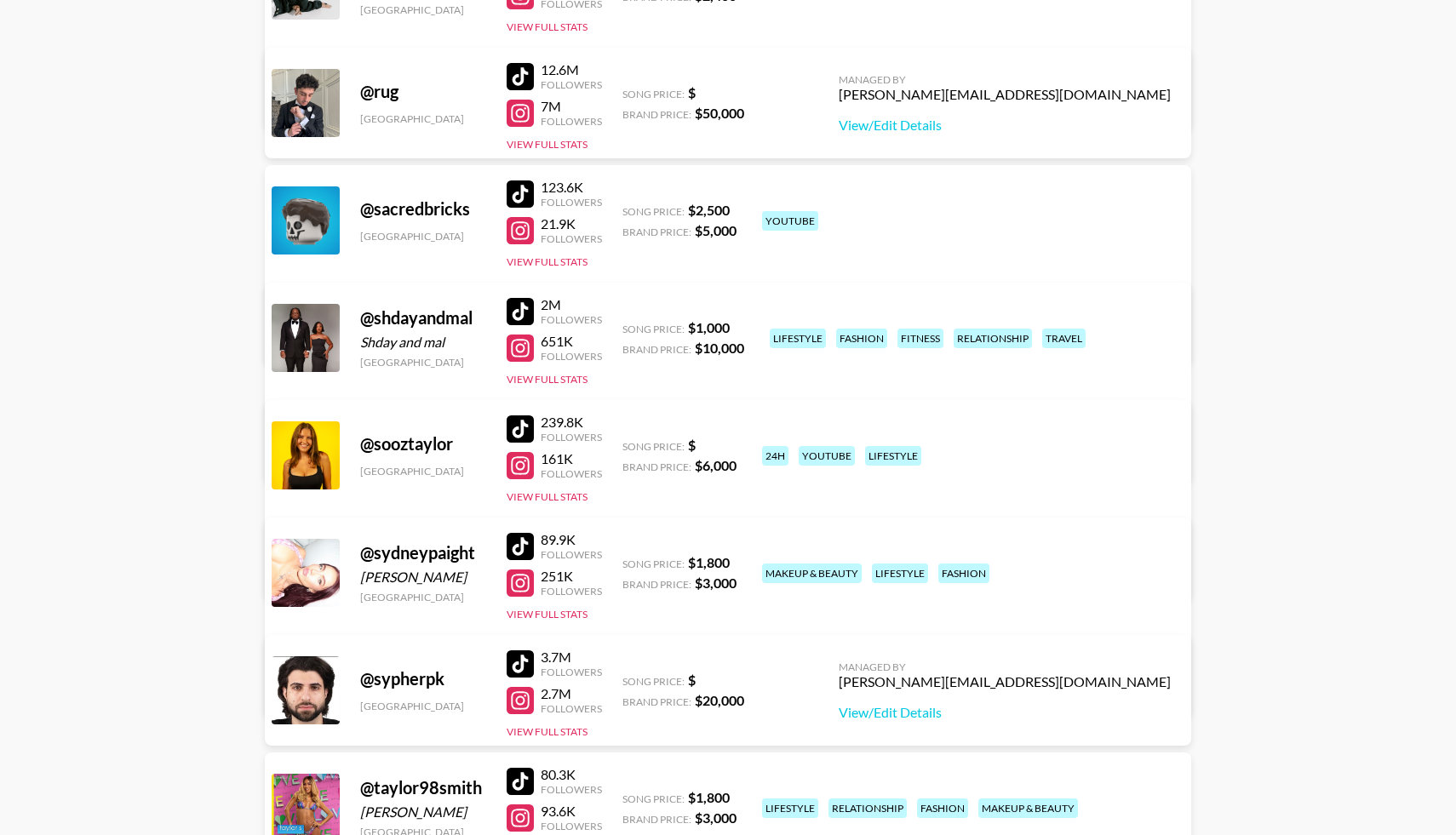
scroll to position [9700, 0]
click at [521, 302] on div at bounding box center [520, 311] width 27 height 27
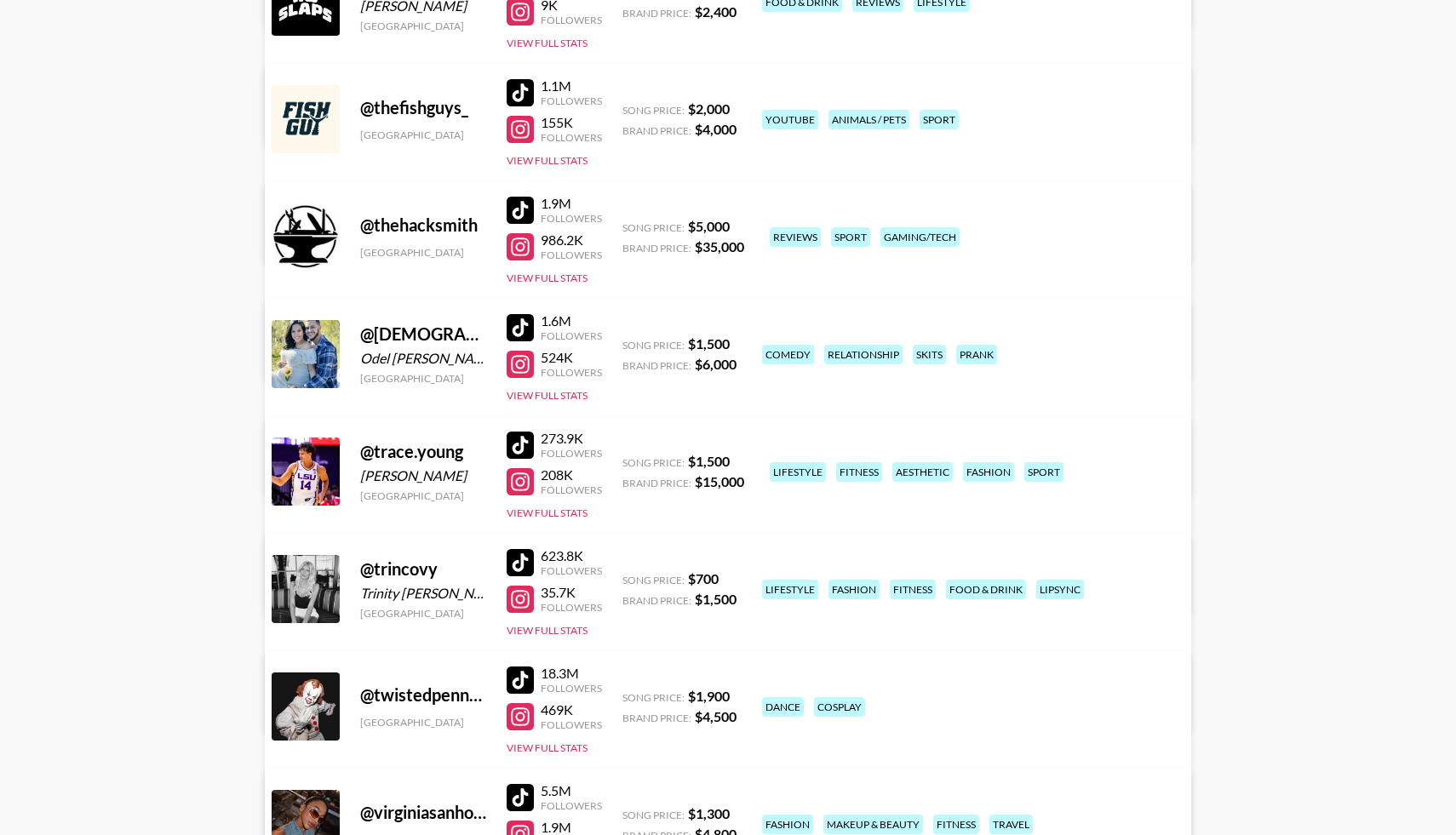
scroll to position [10625, 0]
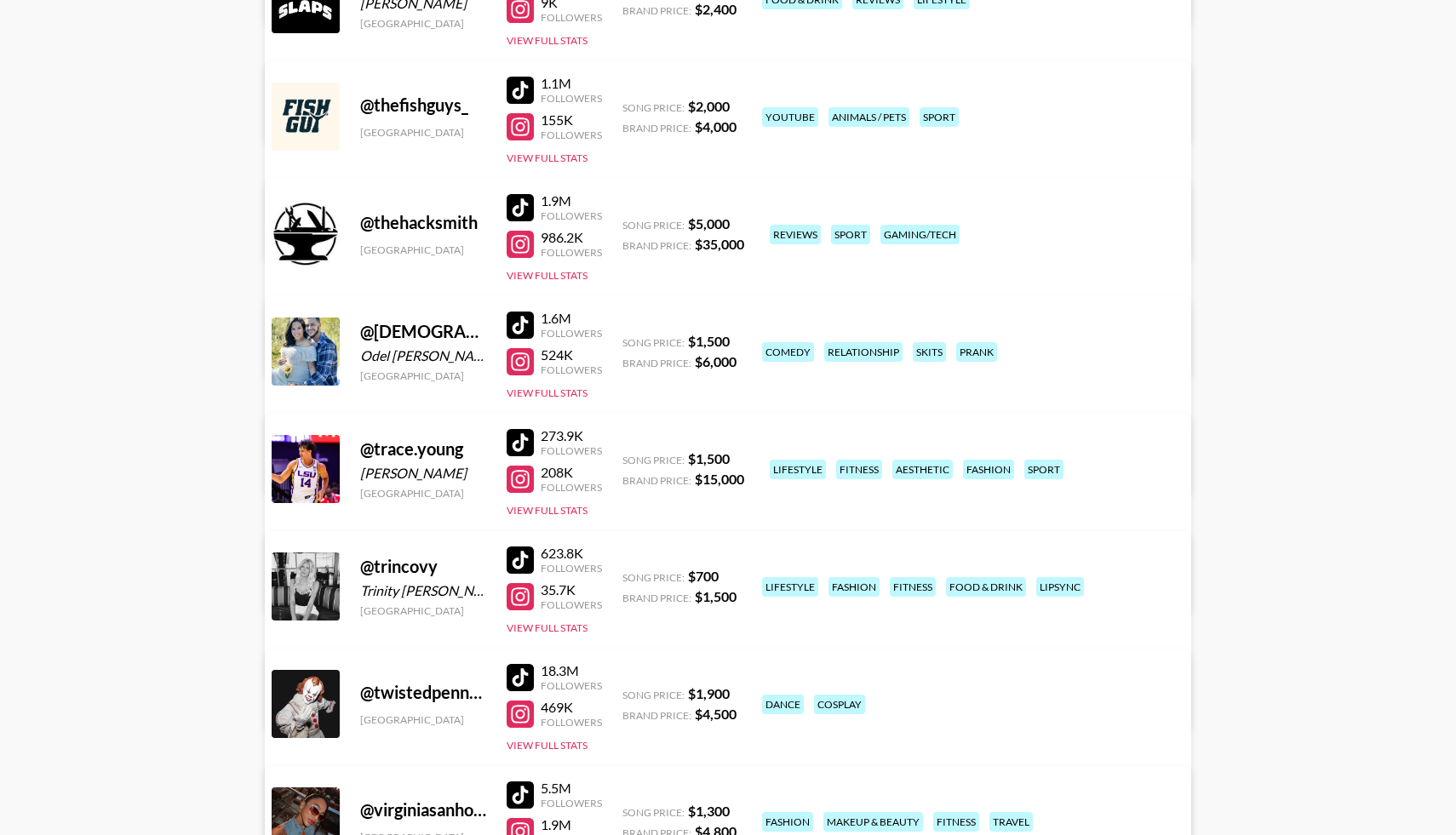
click at [525, 440] on div at bounding box center [520, 443] width 27 height 27
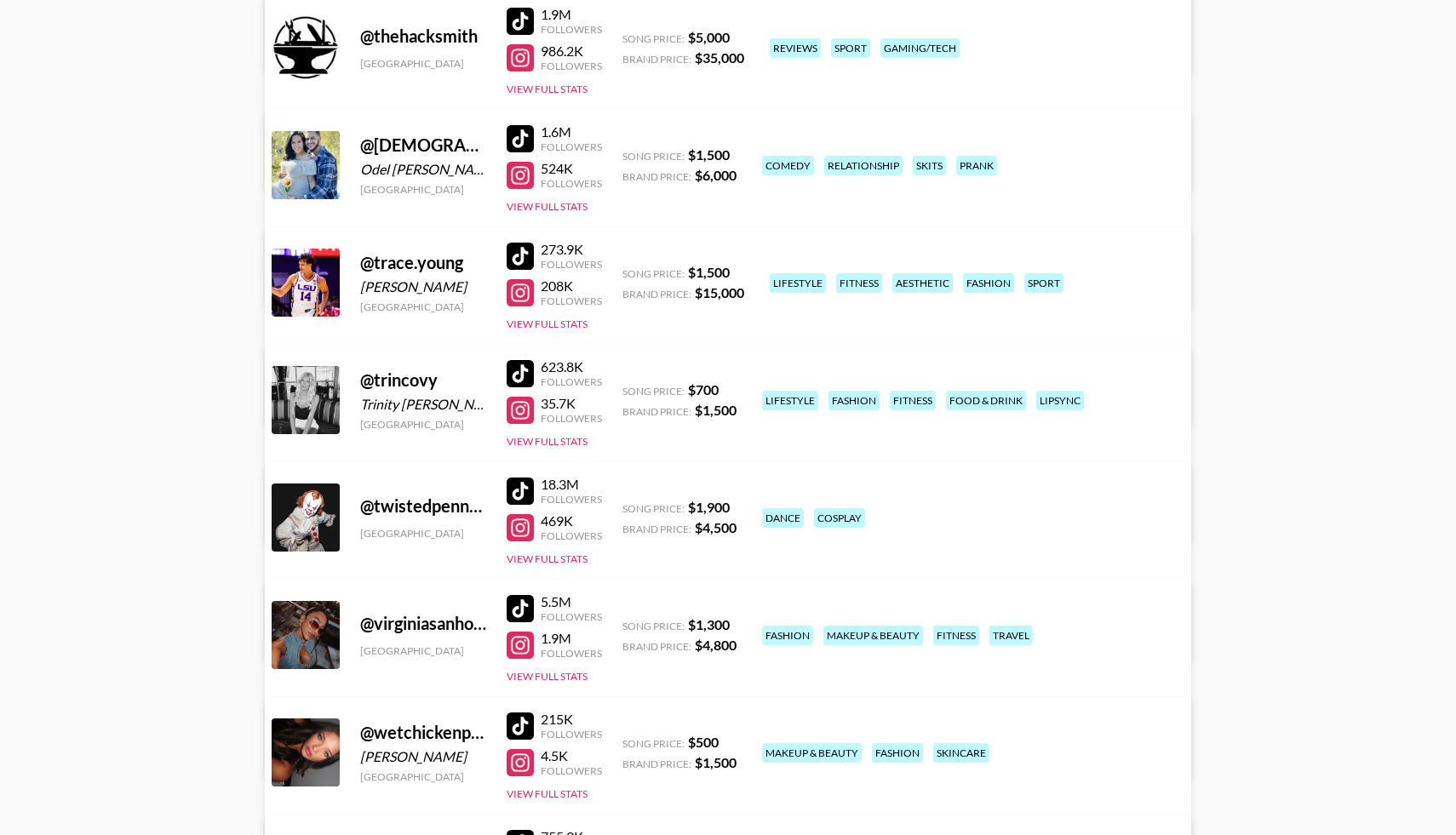
scroll to position [11018, 0]
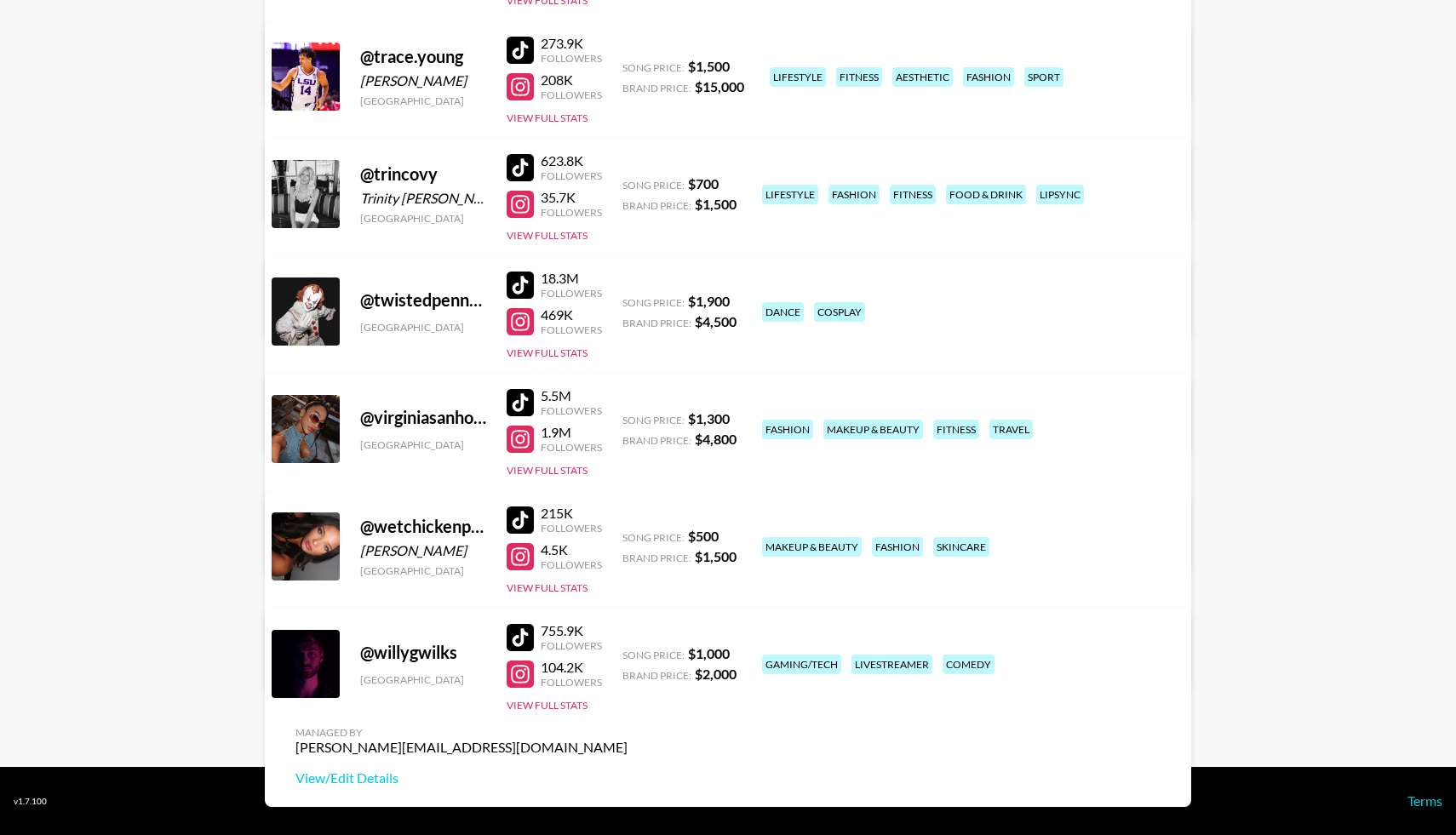
click at [524, 520] on div at bounding box center [520, 520] width 27 height 27
click at [522, 166] on div at bounding box center [520, 168] width 27 height 27
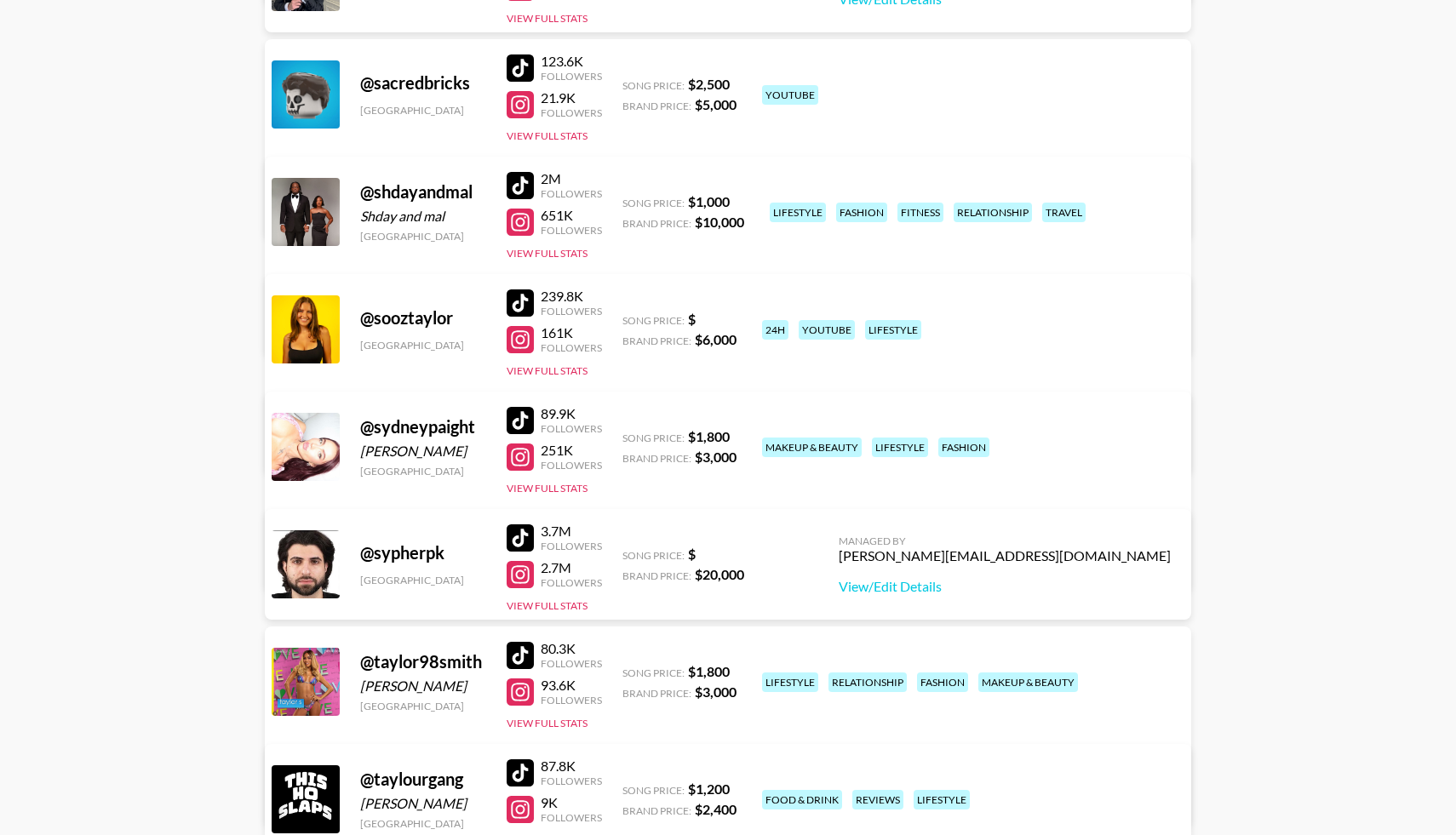
scroll to position [9825, 0]
click at [526, 182] on div at bounding box center [520, 186] width 27 height 27
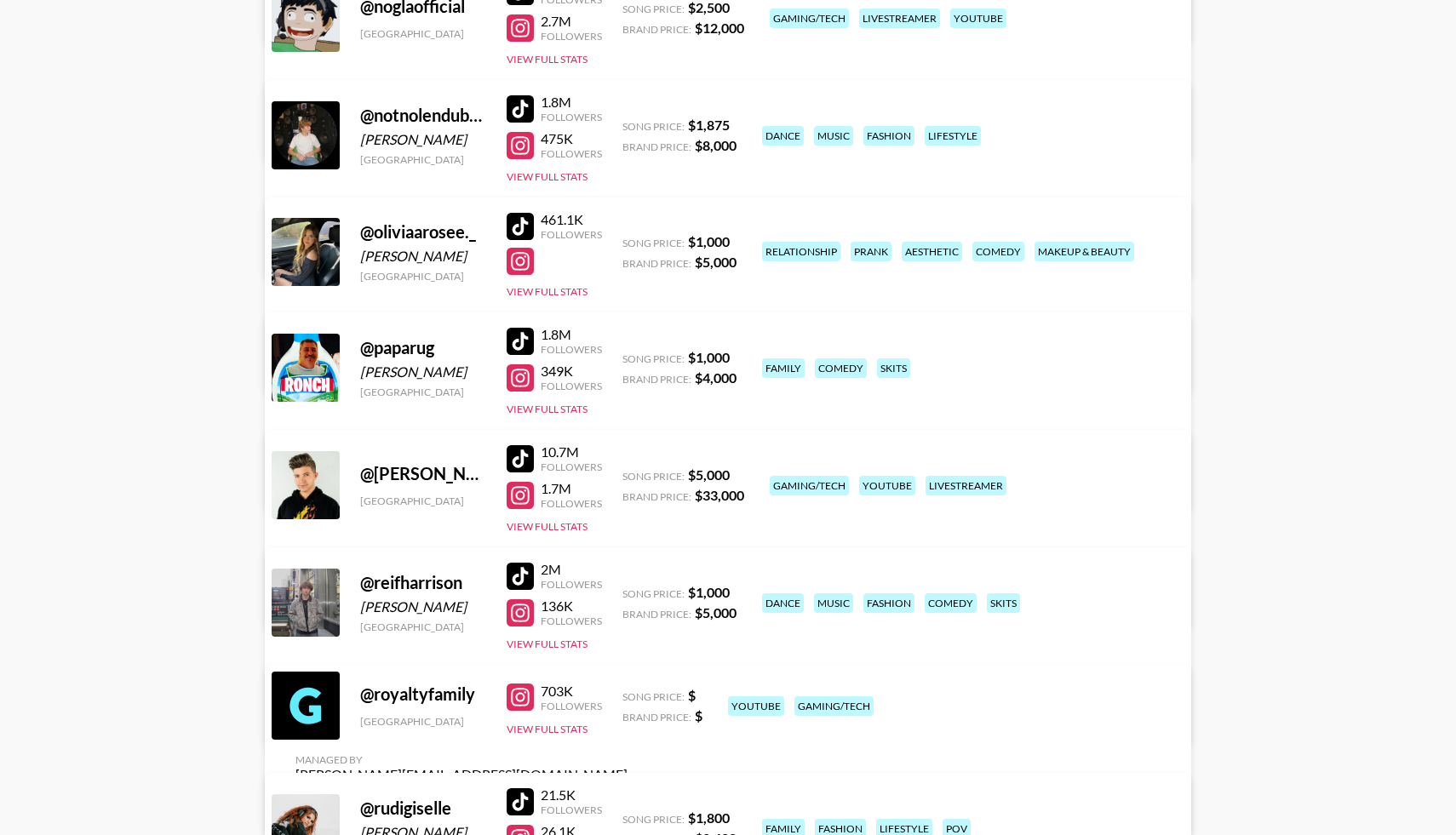
scroll to position [8845, 0]
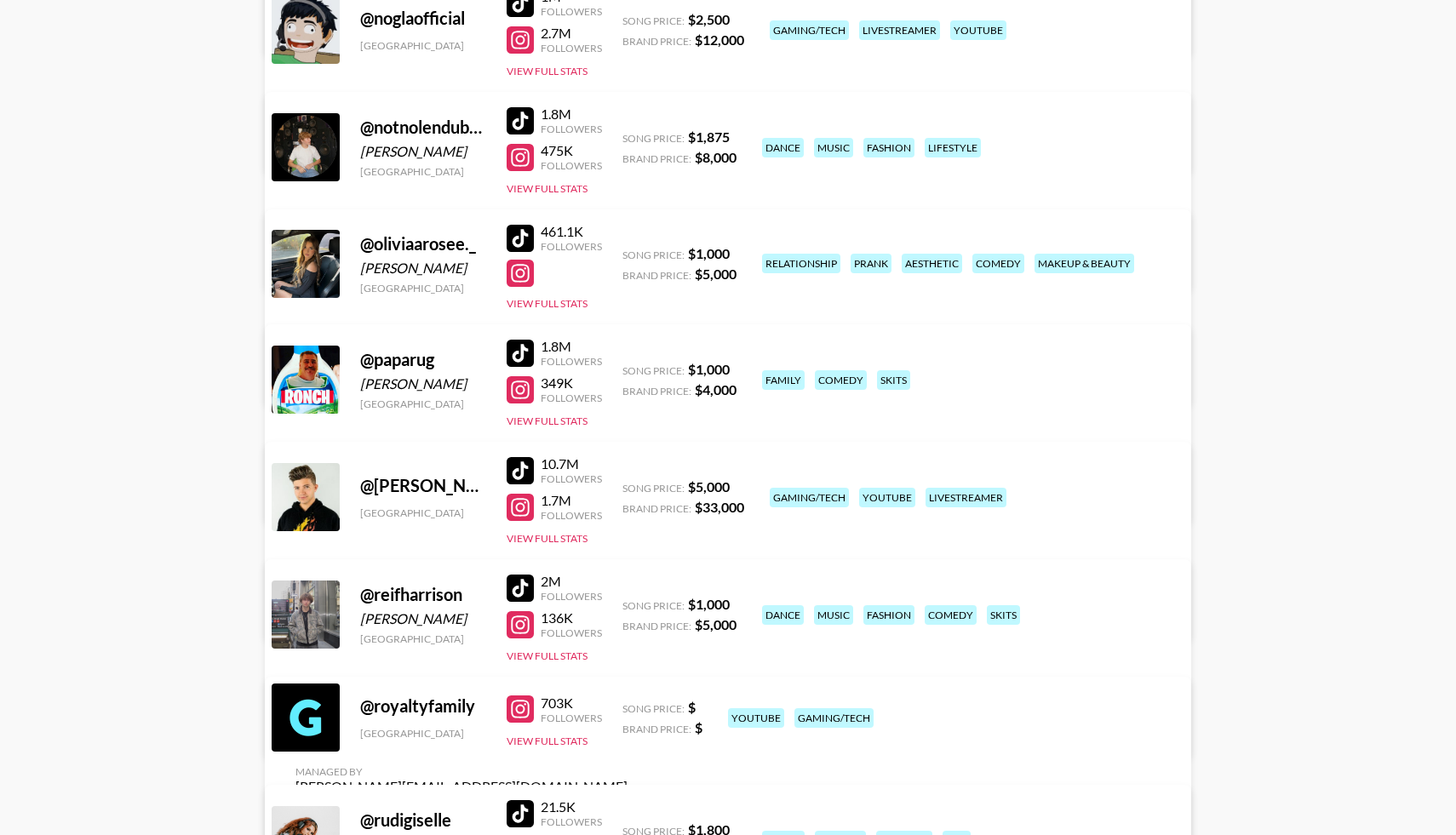
click at [519, 232] on div at bounding box center [520, 239] width 27 height 27
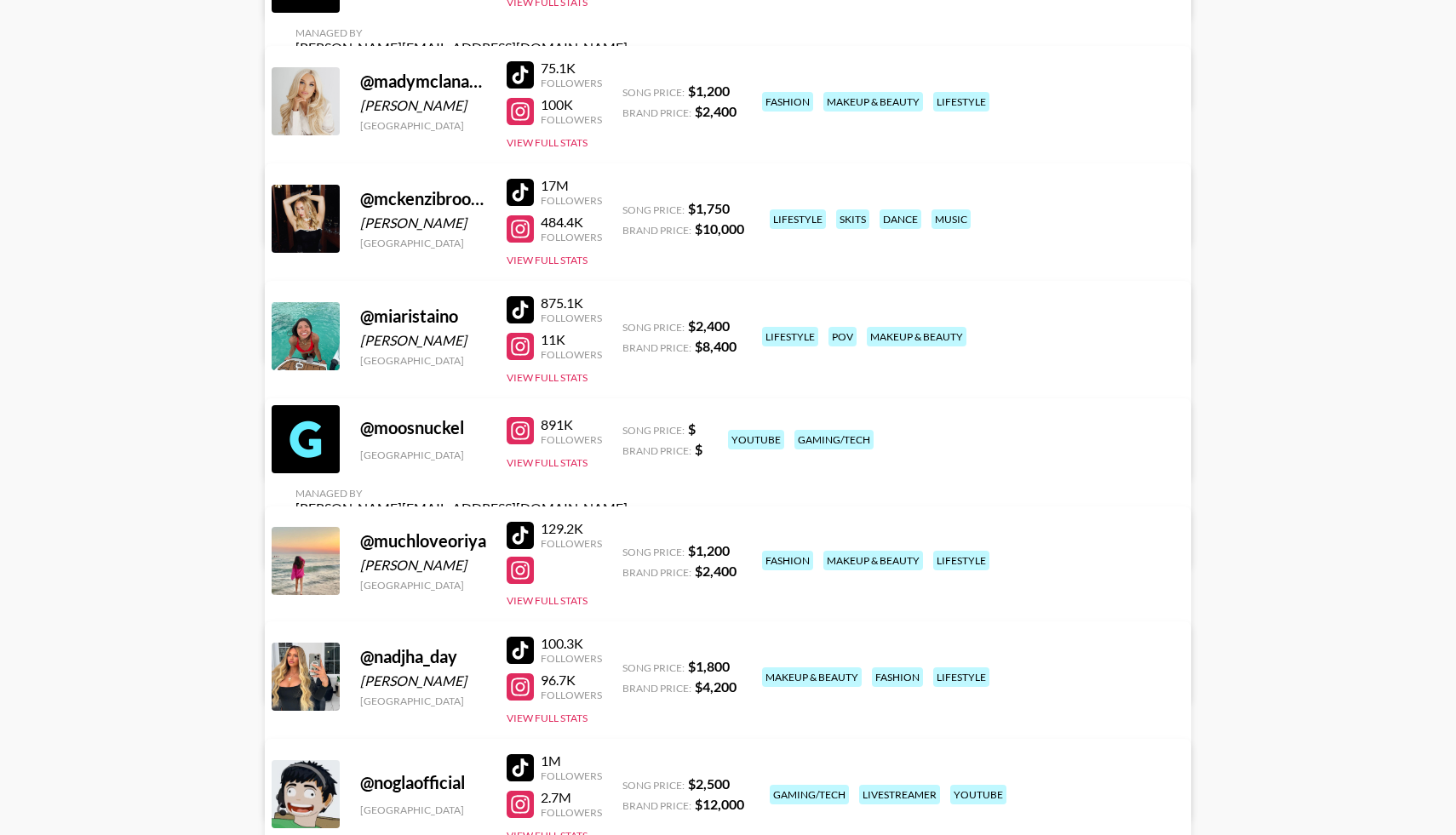
scroll to position [8073, 0]
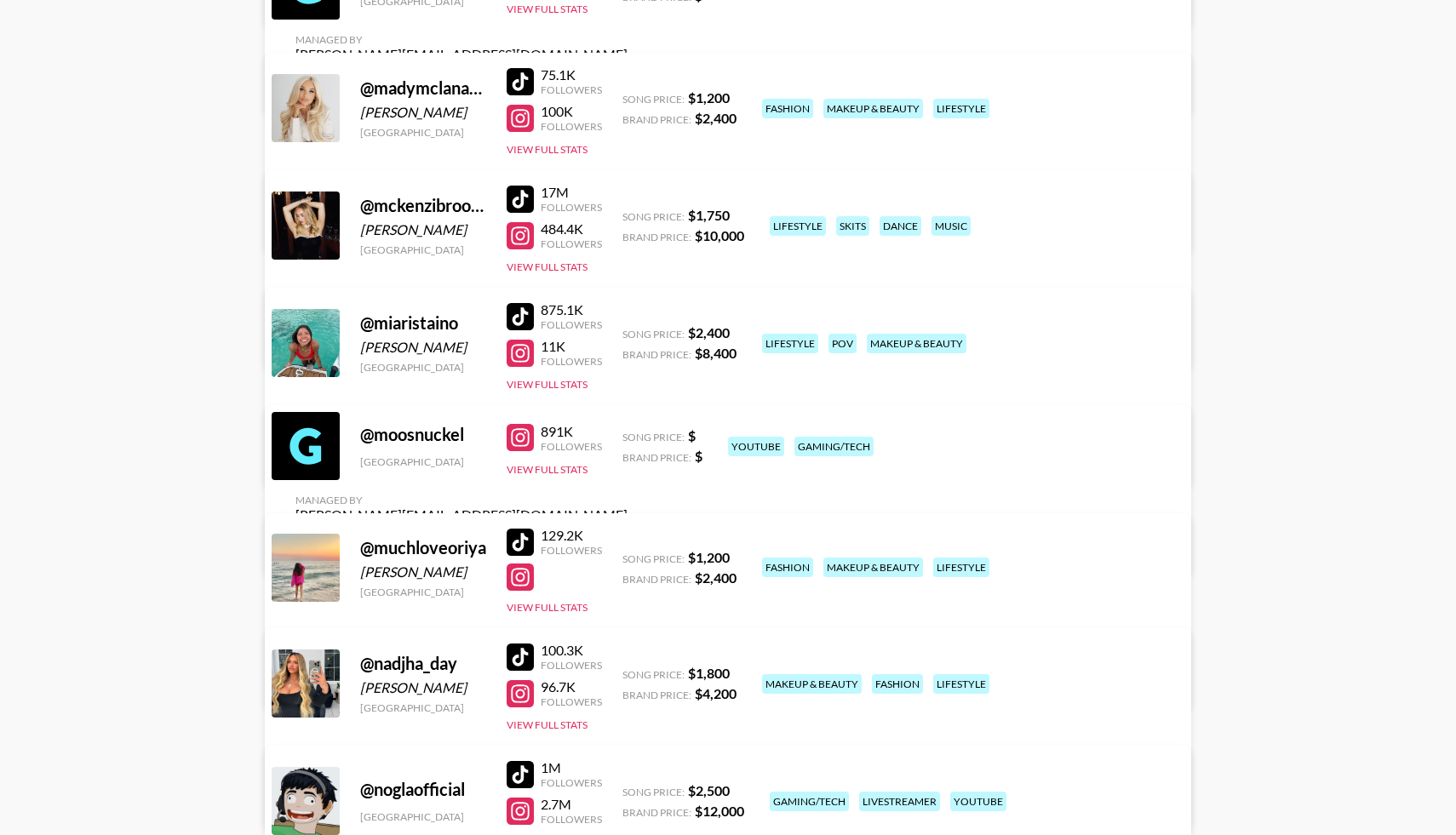
click at [524, 191] on div at bounding box center [520, 199] width 27 height 27
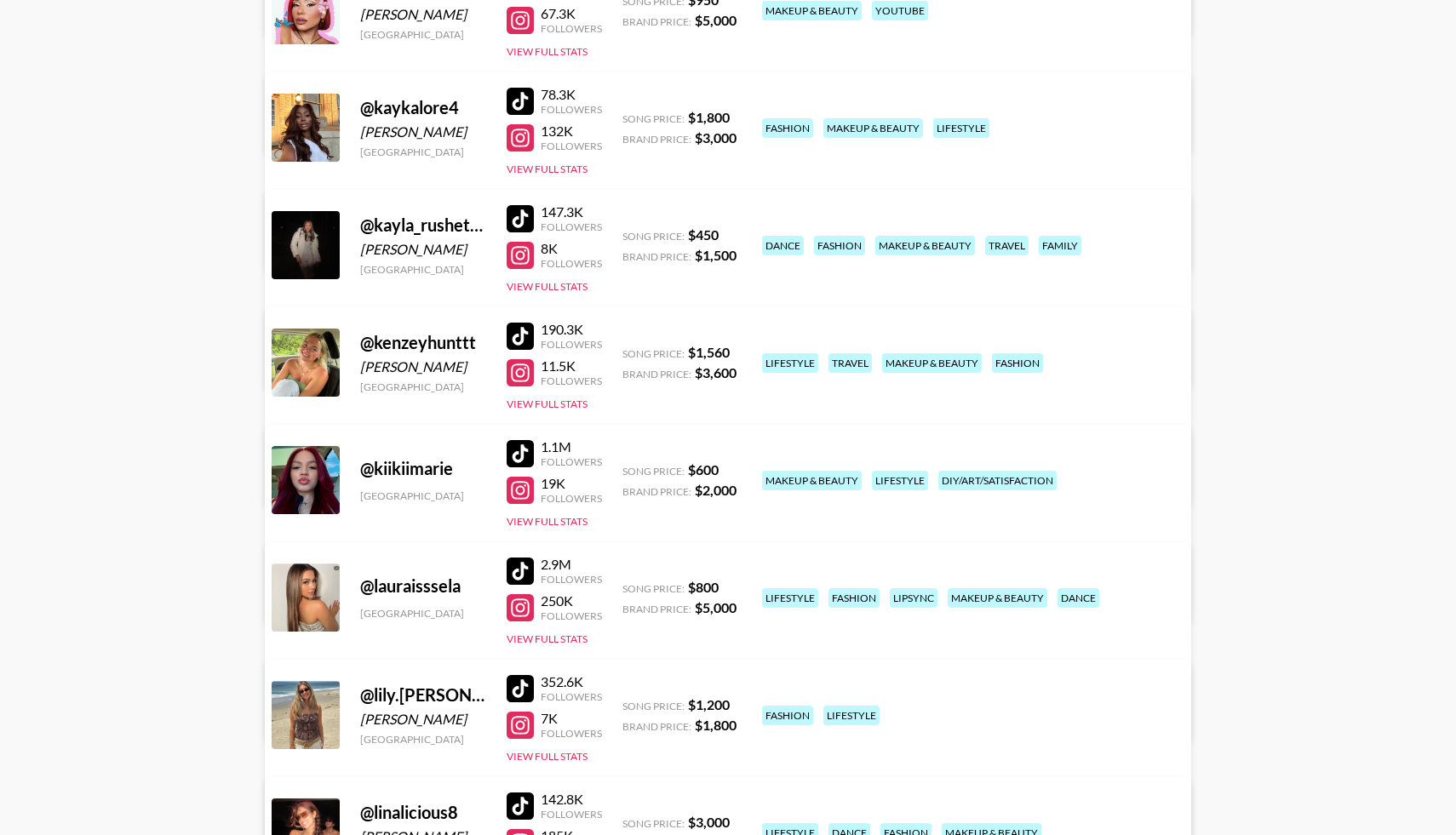
scroll to position [7111, 0]
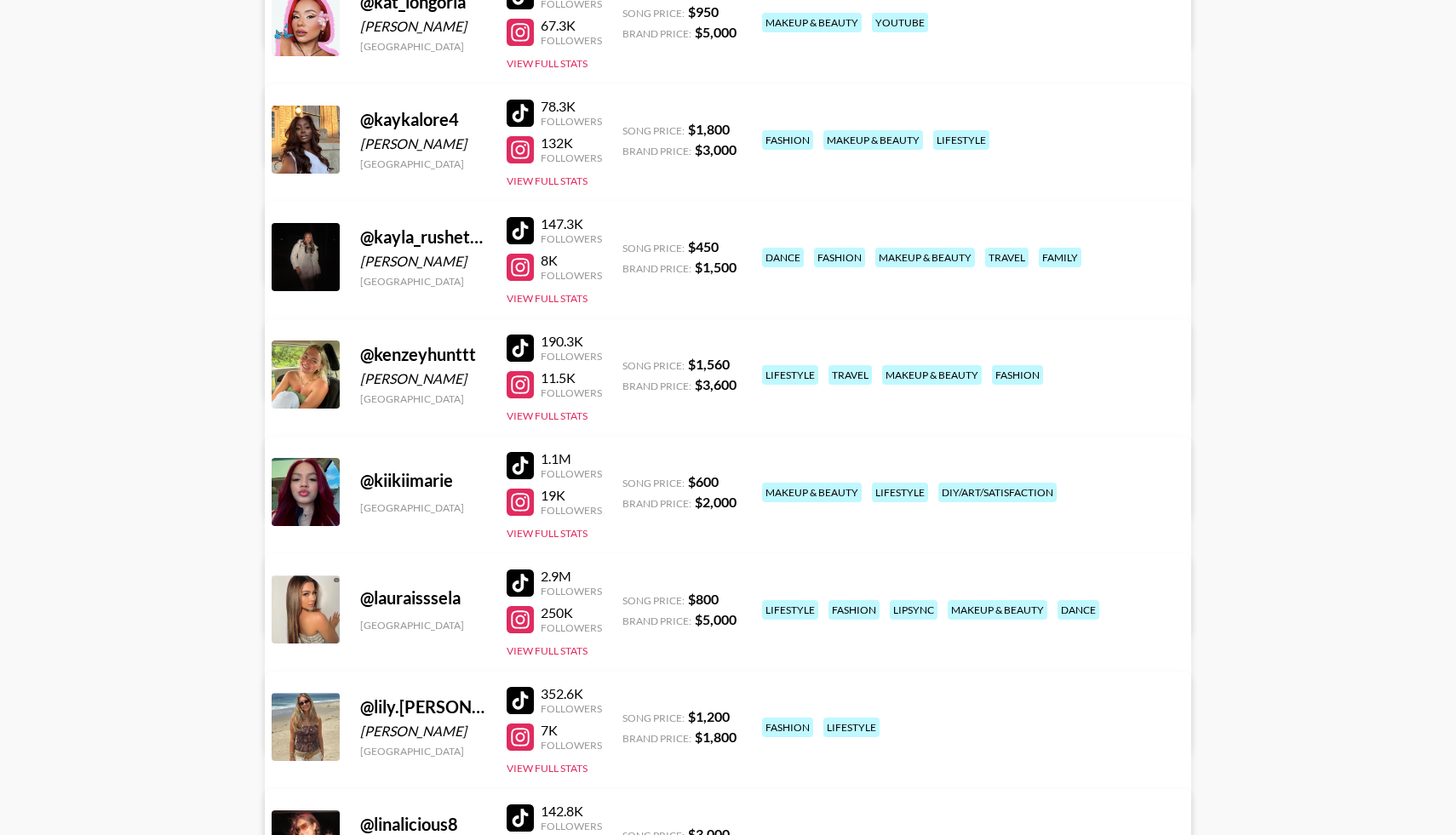
click at [526, 226] on div at bounding box center [520, 230] width 27 height 27
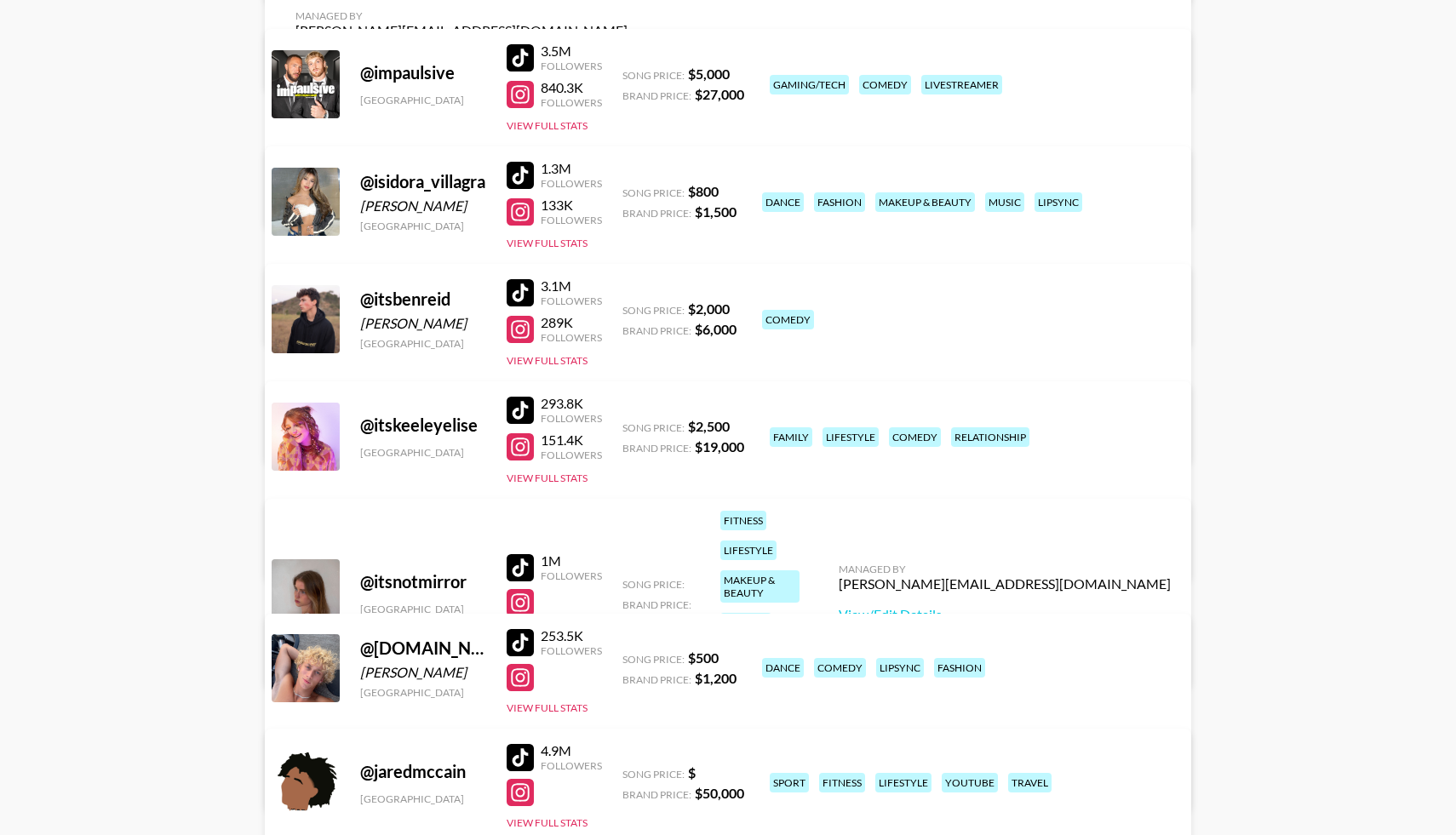
scroll to position [5292, 0]
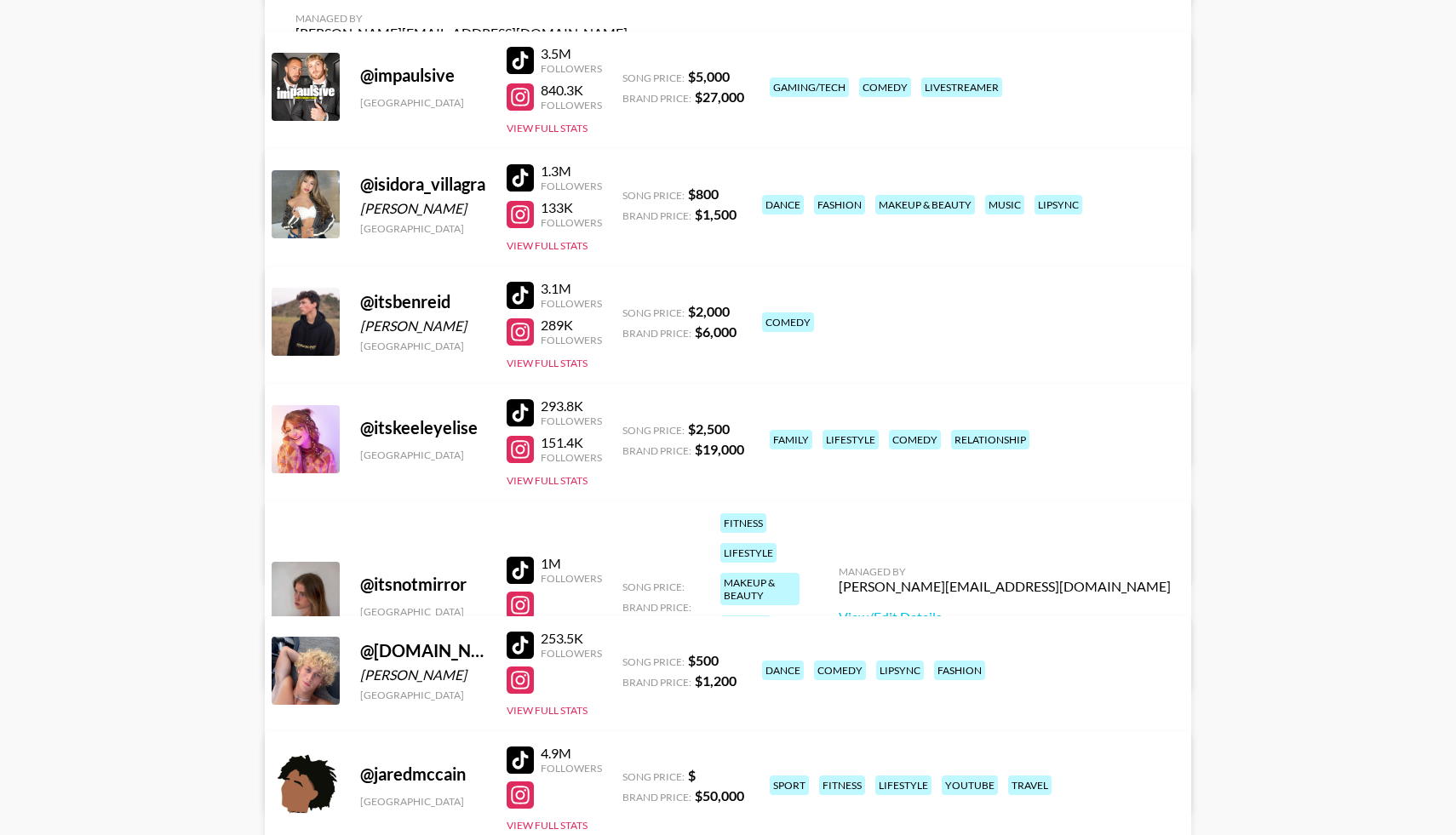
click at [525, 179] on div at bounding box center [520, 178] width 27 height 27
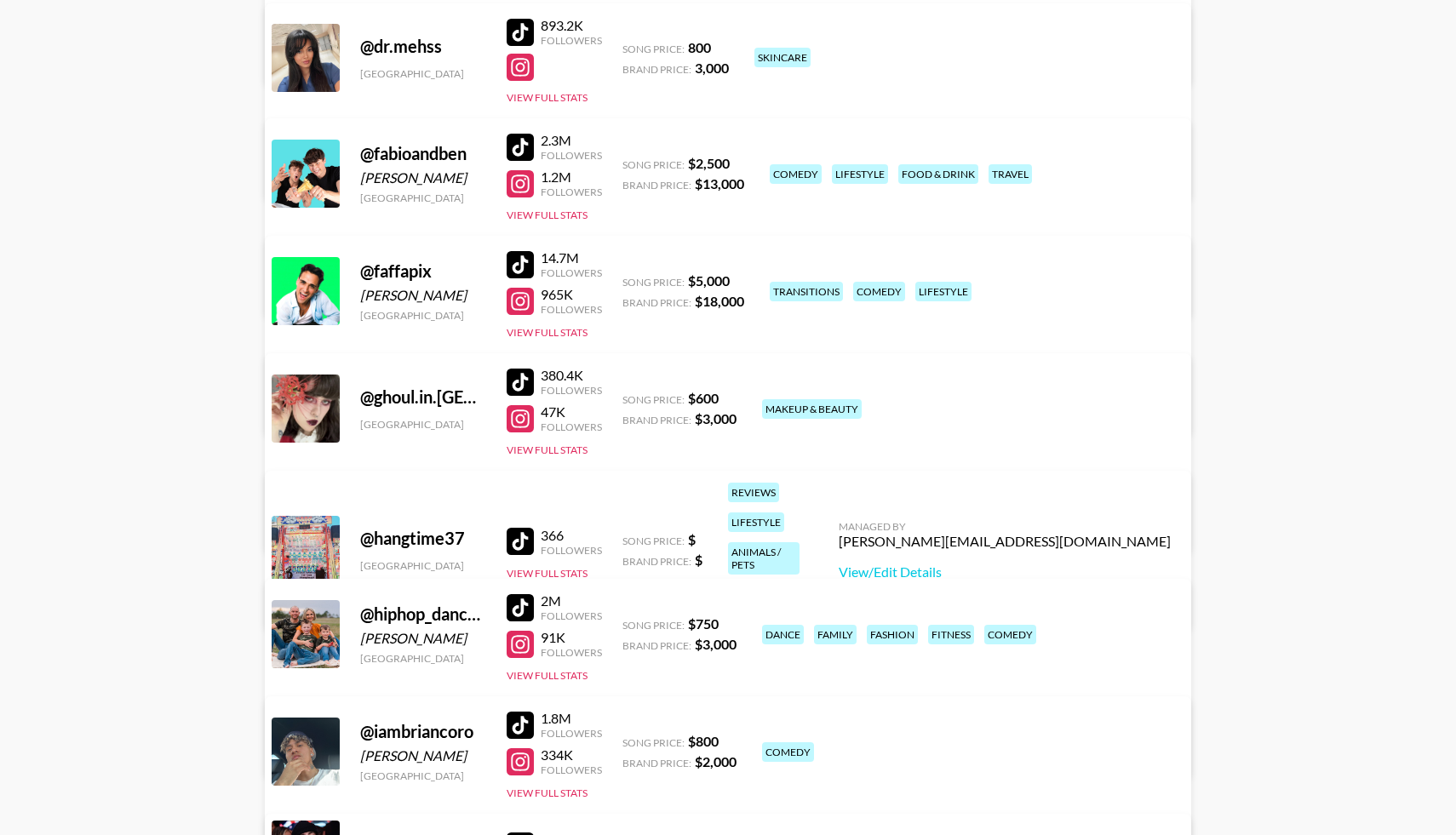
scroll to position [4459, 0]
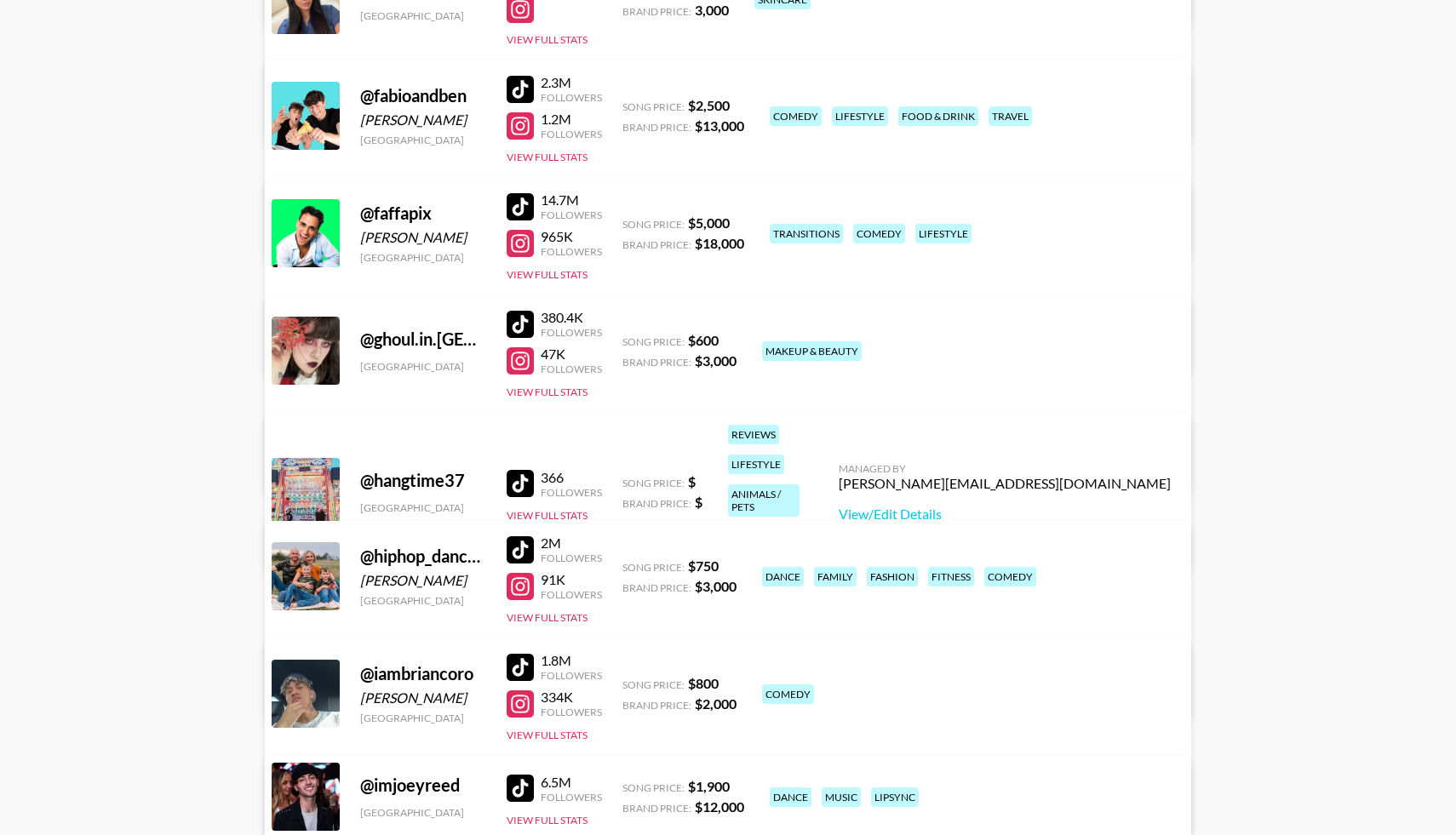
click at [518, 551] on div at bounding box center [520, 550] width 27 height 27
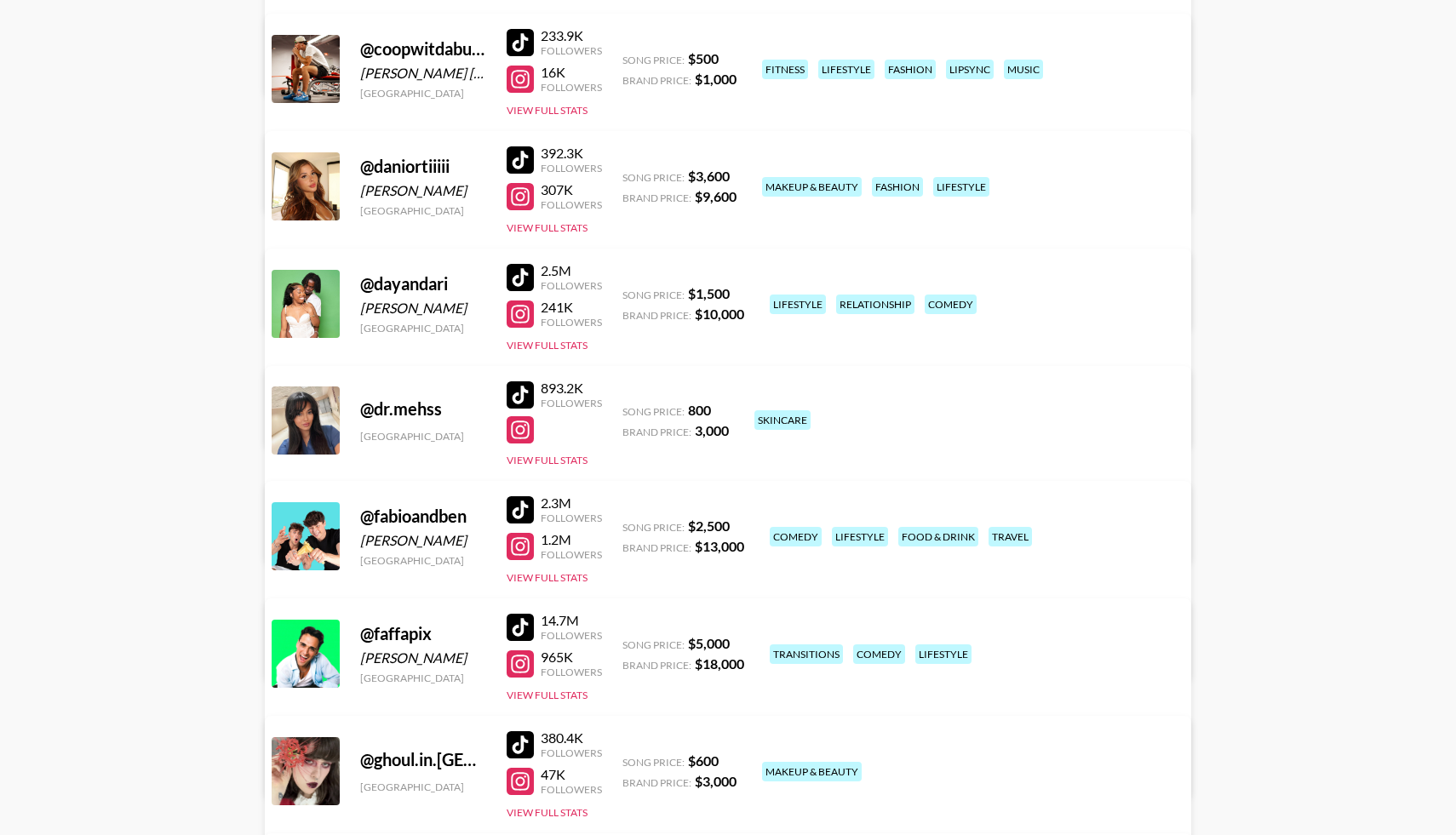
scroll to position [4013, 0]
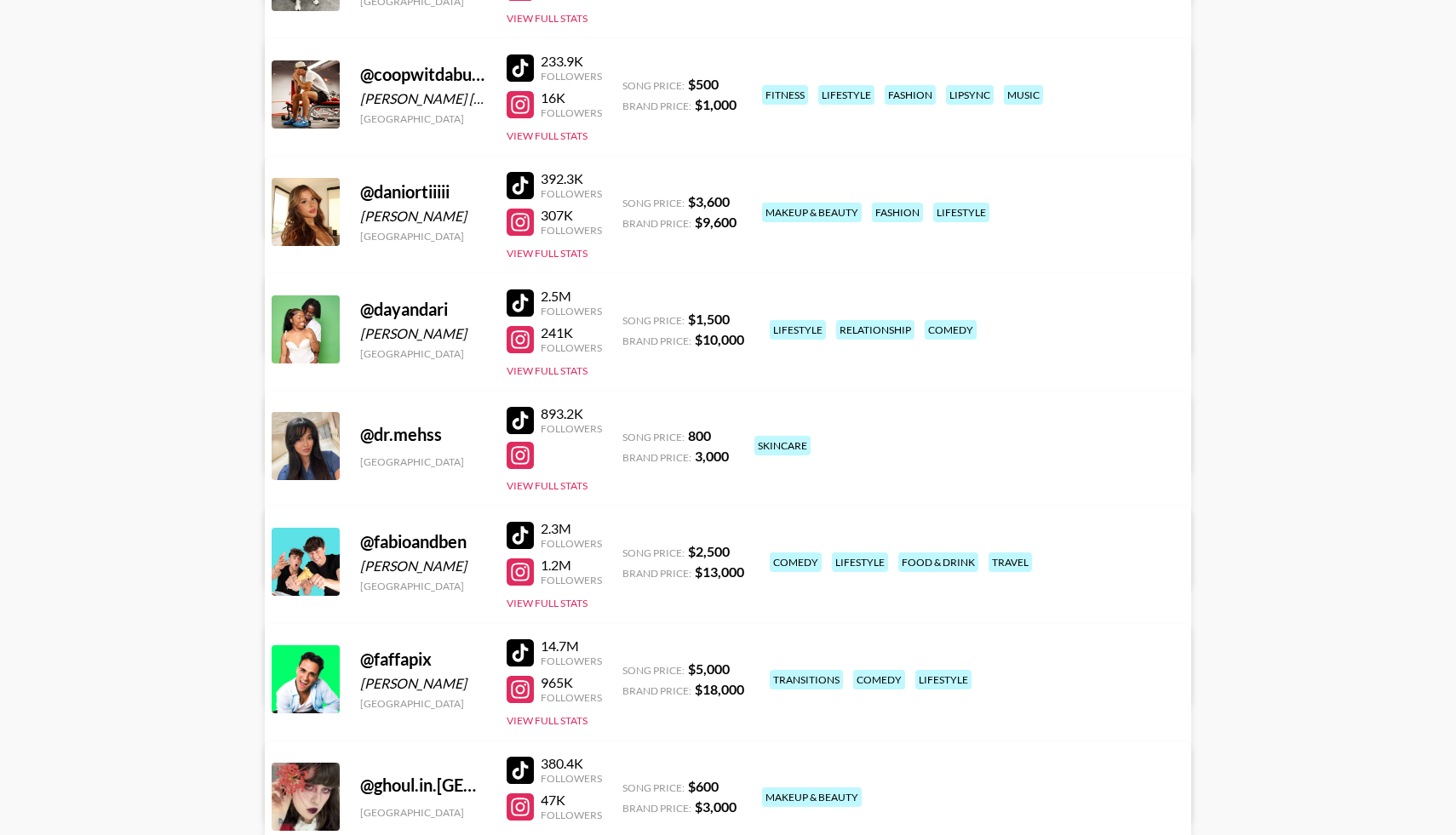
click at [524, 308] on div at bounding box center [520, 304] width 27 height 27
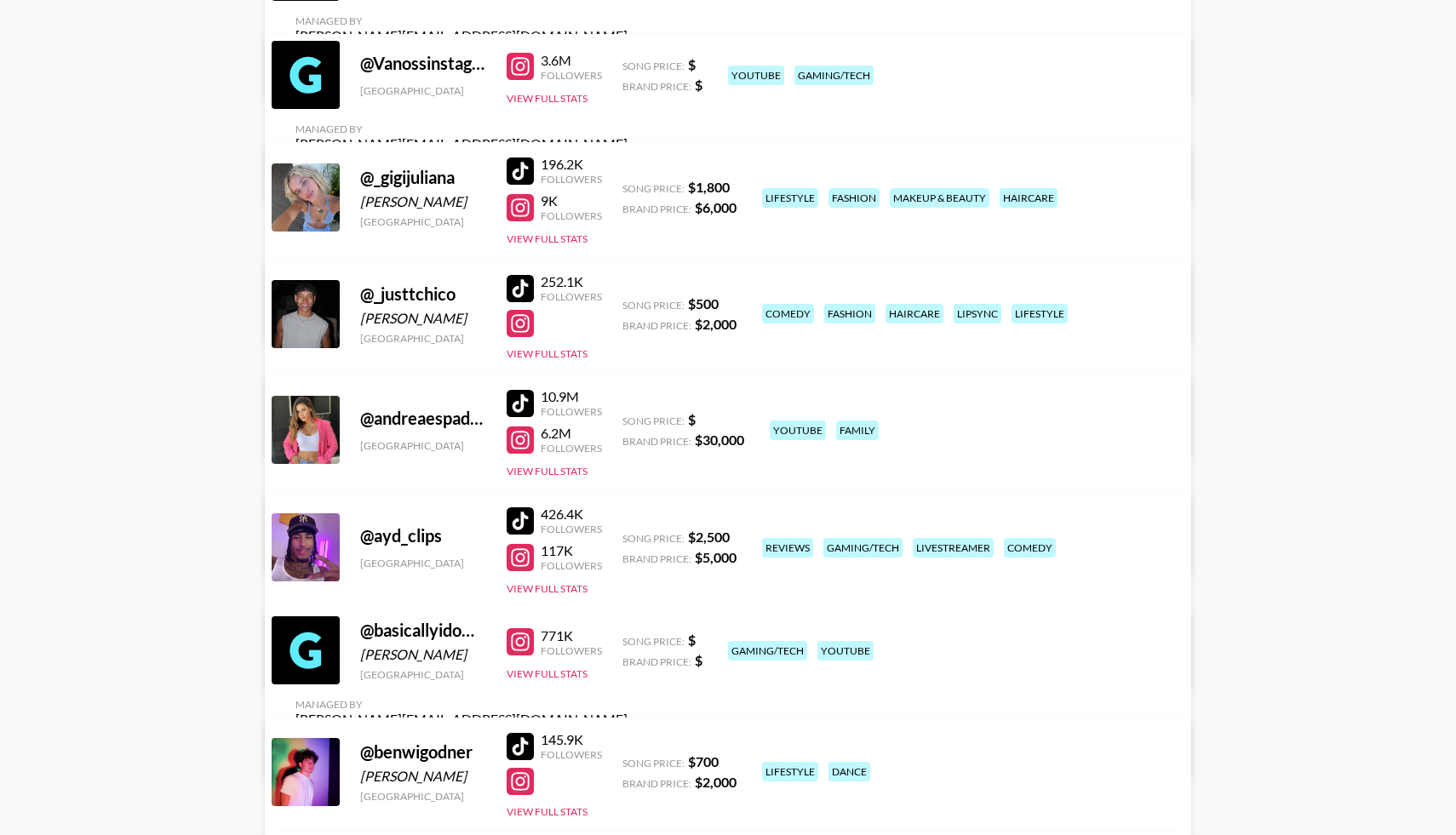
scroll to position [2167, 0]
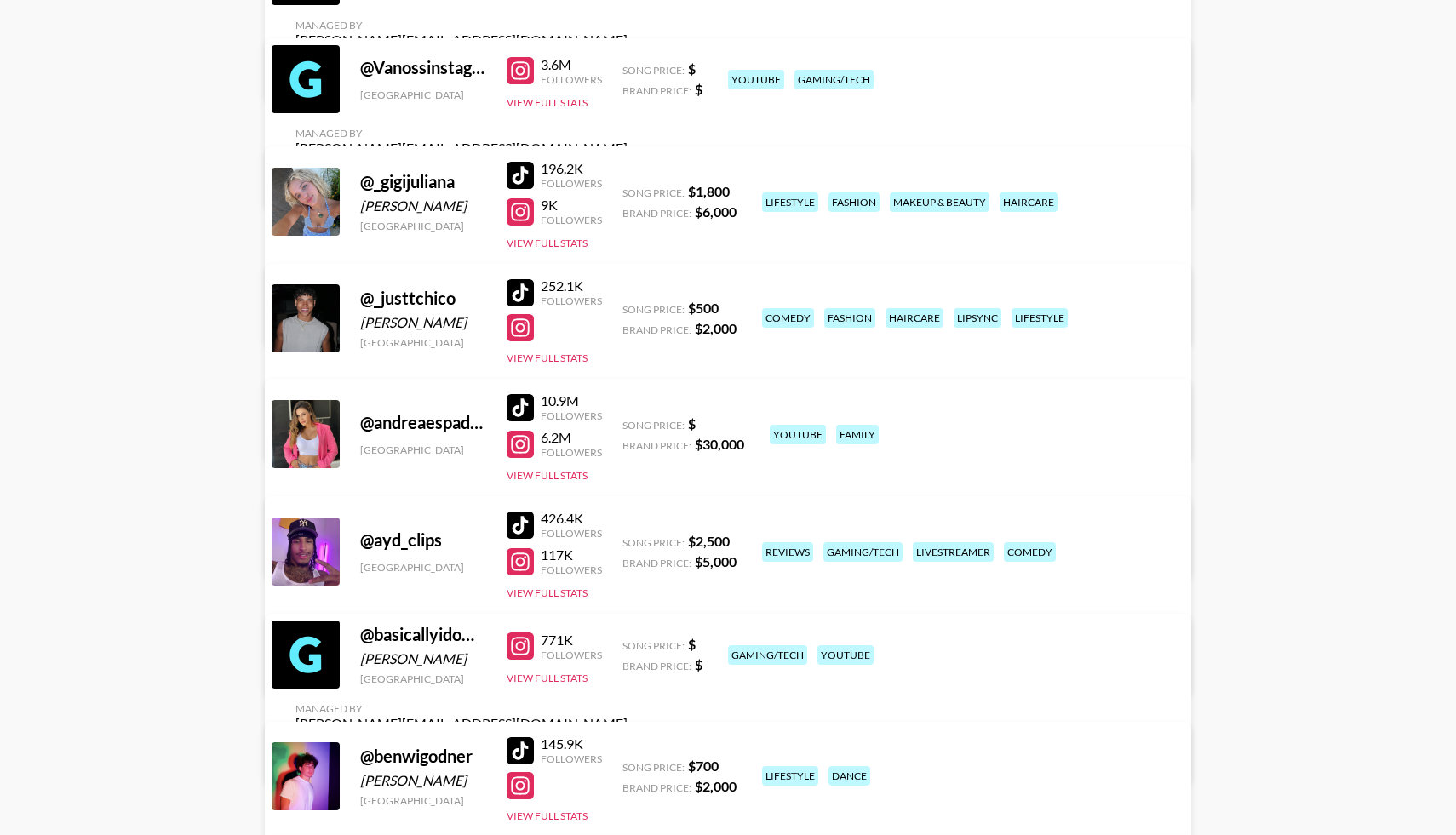
click at [526, 170] on div at bounding box center [520, 176] width 27 height 27
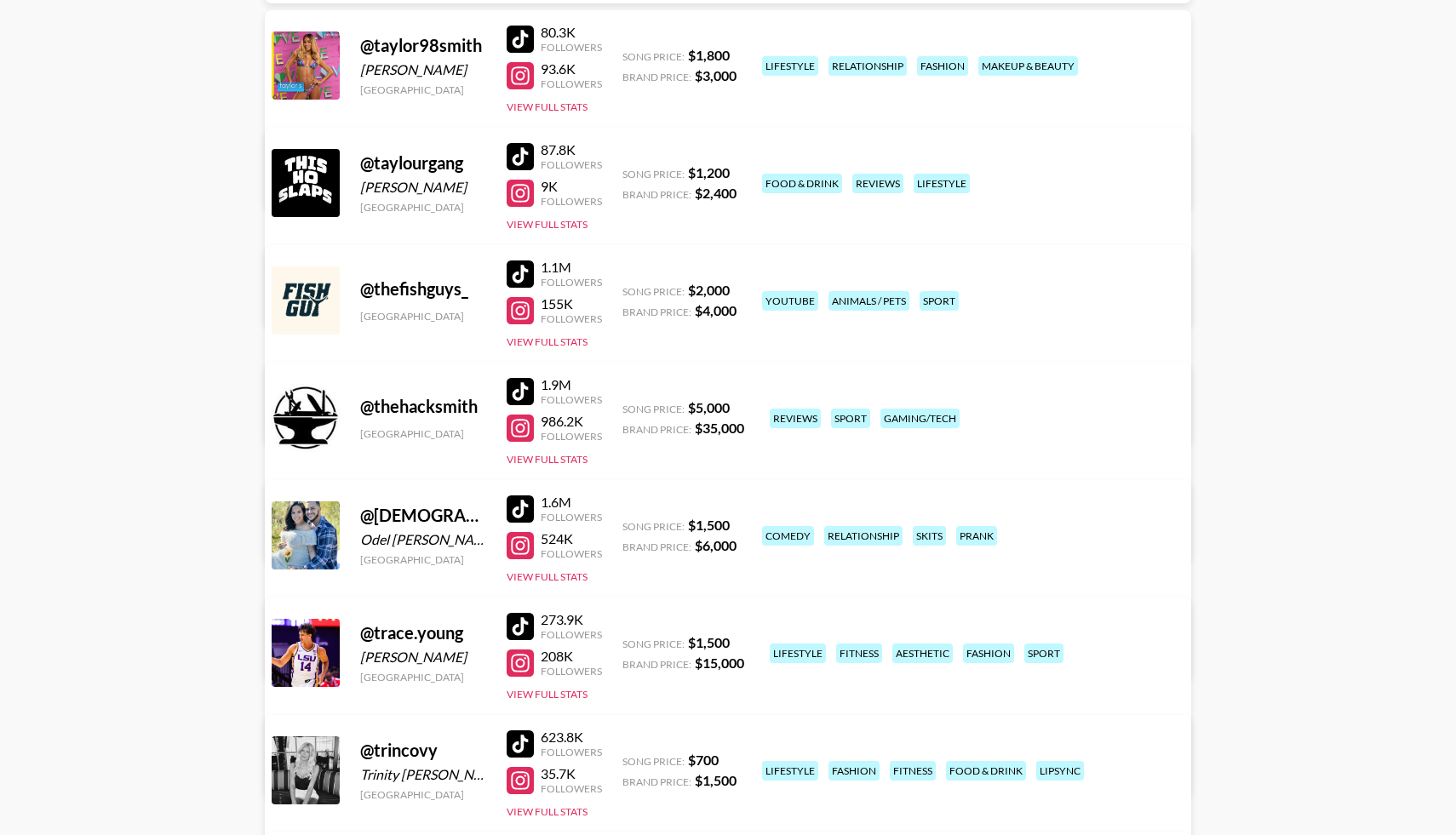
scroll to position [10444, 0]
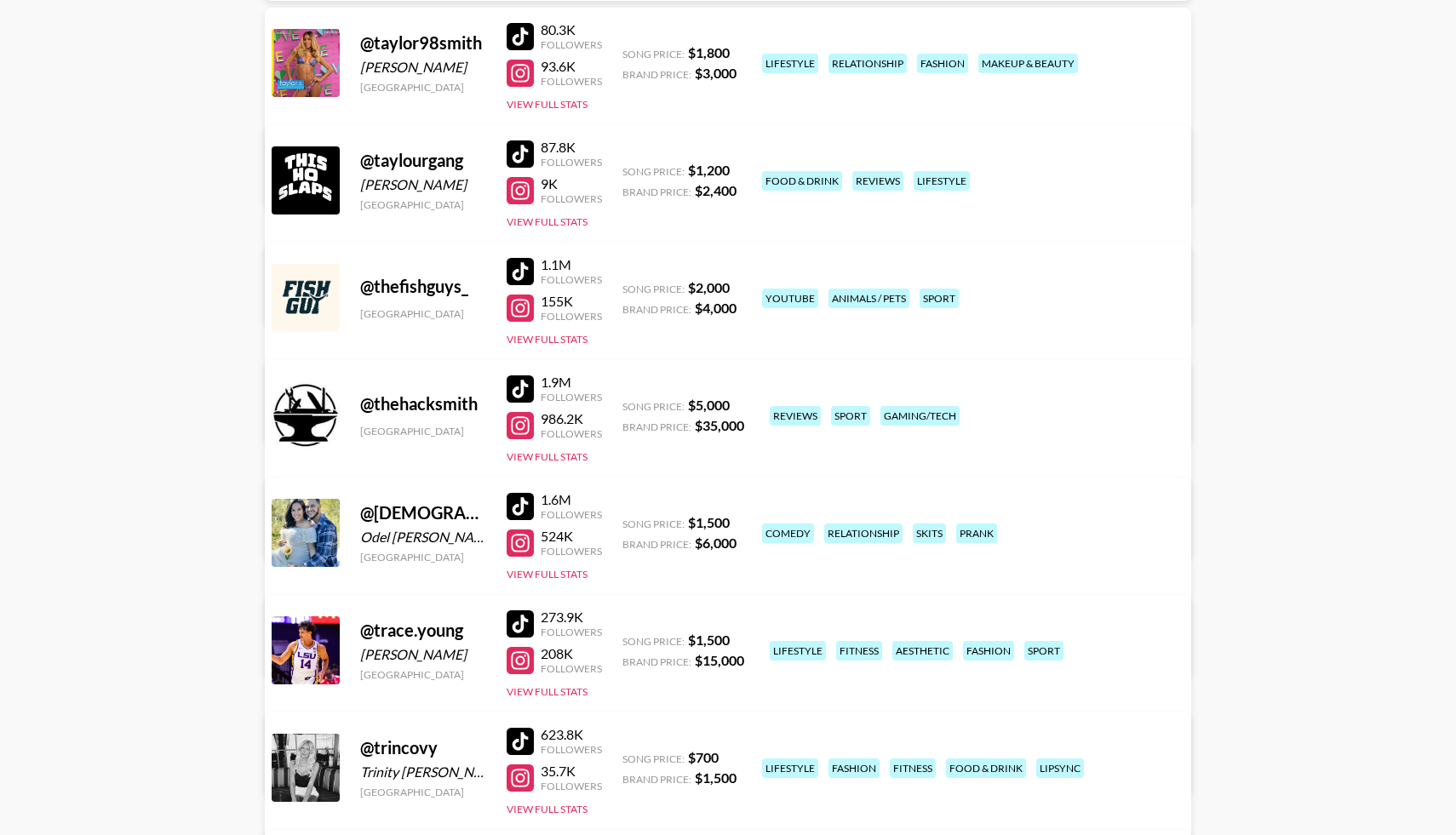
click at [524, 543] on div at bounding box center [520, 543] width 27 height 27
click at [516, 502] on div at bounding box center [520, 507] width 27 height 27
click at [535, 572] on button "View Full Stats" at bounding box center [547, 574] width 80 height 13
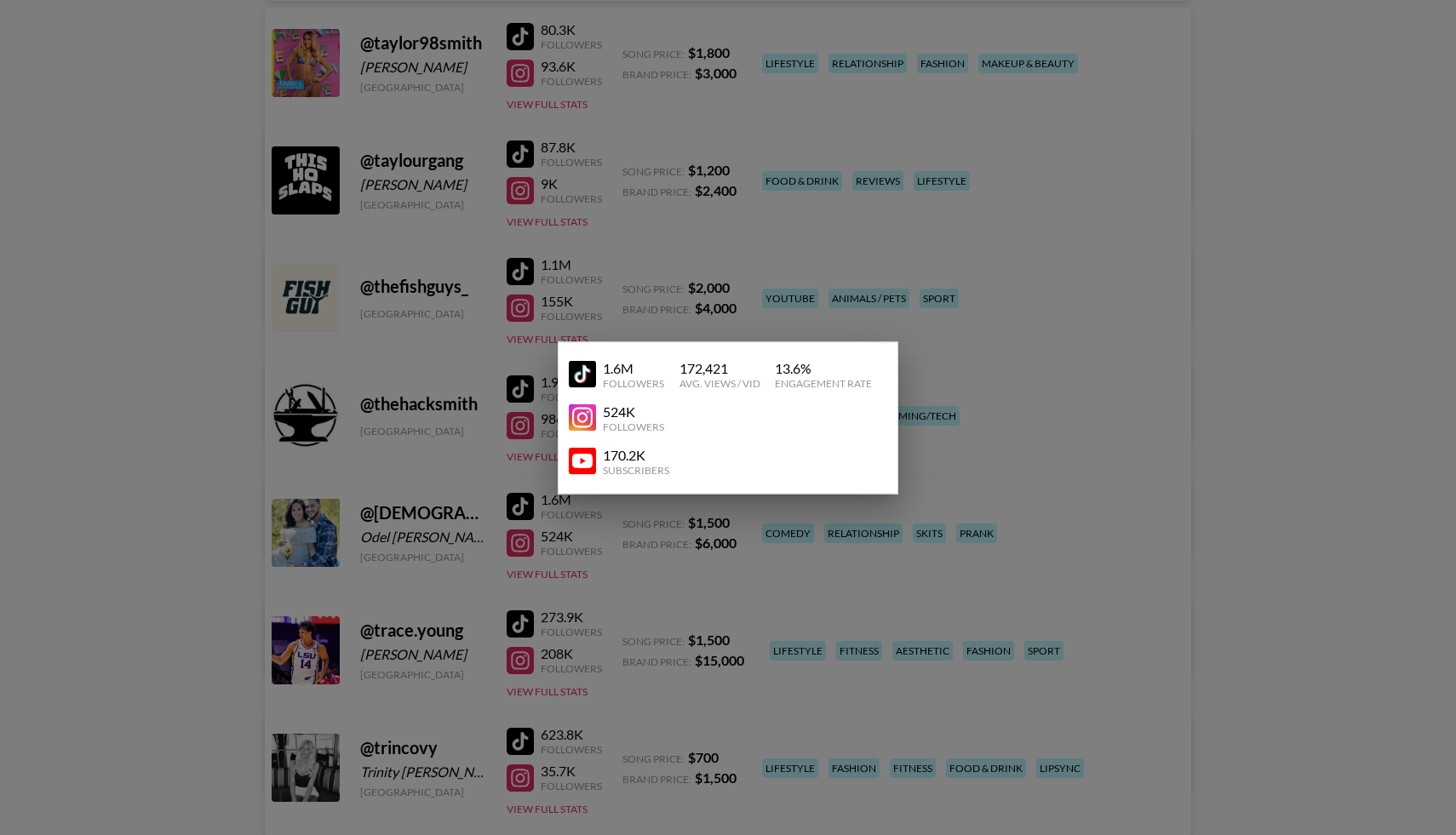
click at [588, 468] on img at bounding box center [583, 462] width 27 height 27
click at [170, 401] on div at bounding box center [728, 417] width 1456 height 835
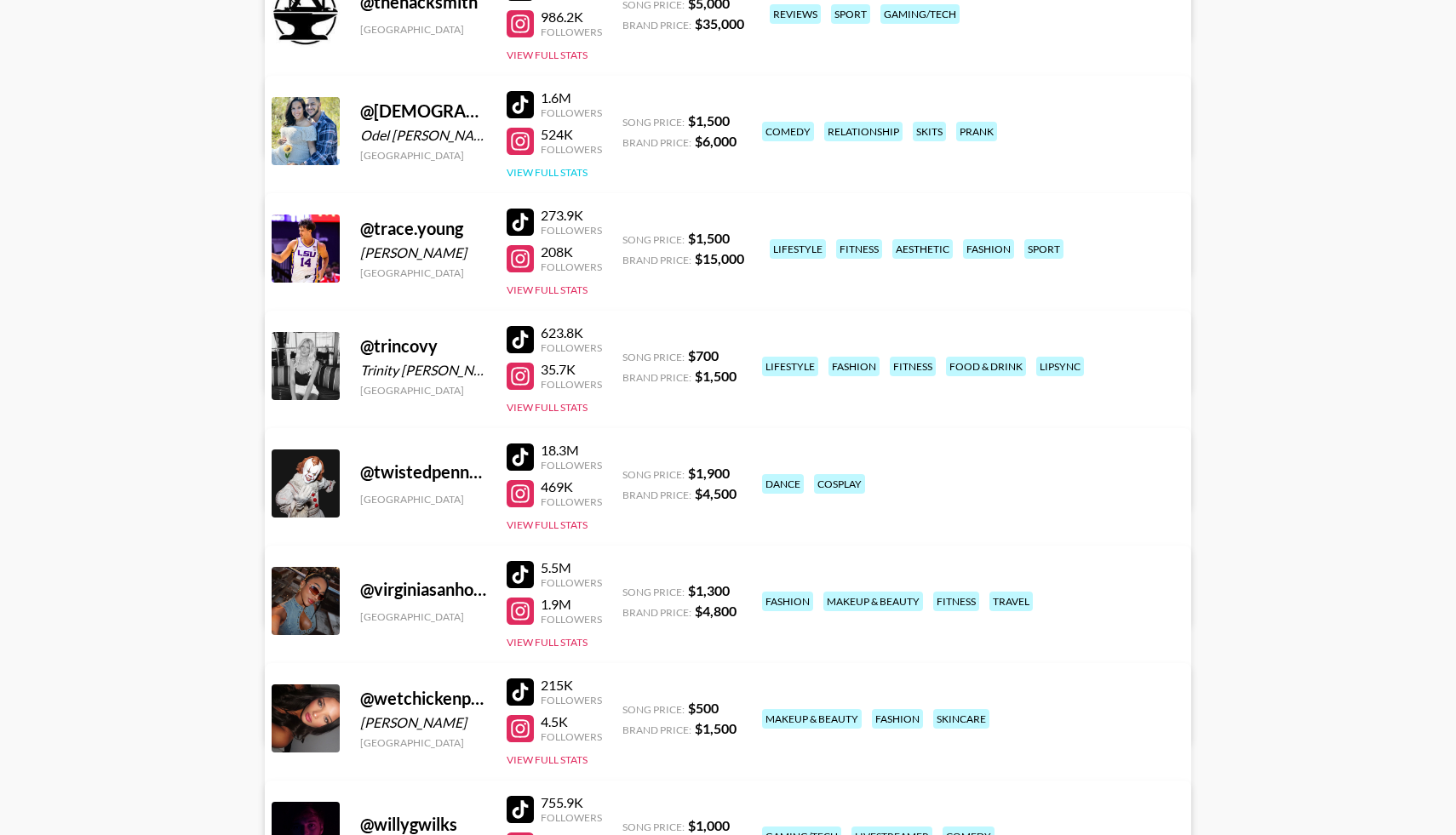
scroll to position [10848, 0]
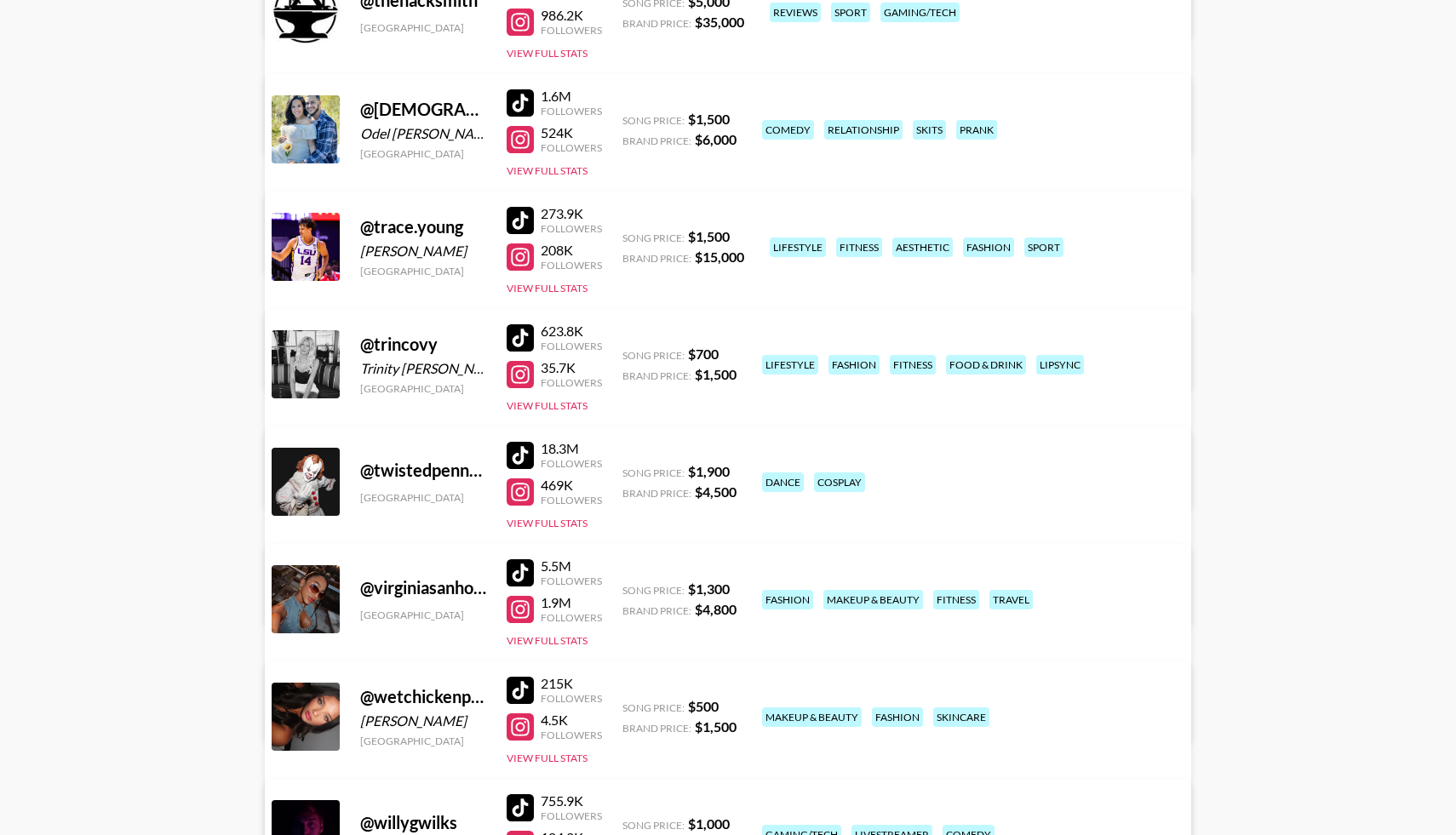
click at [514, 343] on div at bounding box center [520, 338] width 27 height 27
